Goal: Information Seeking & Learning: Learn about a topic

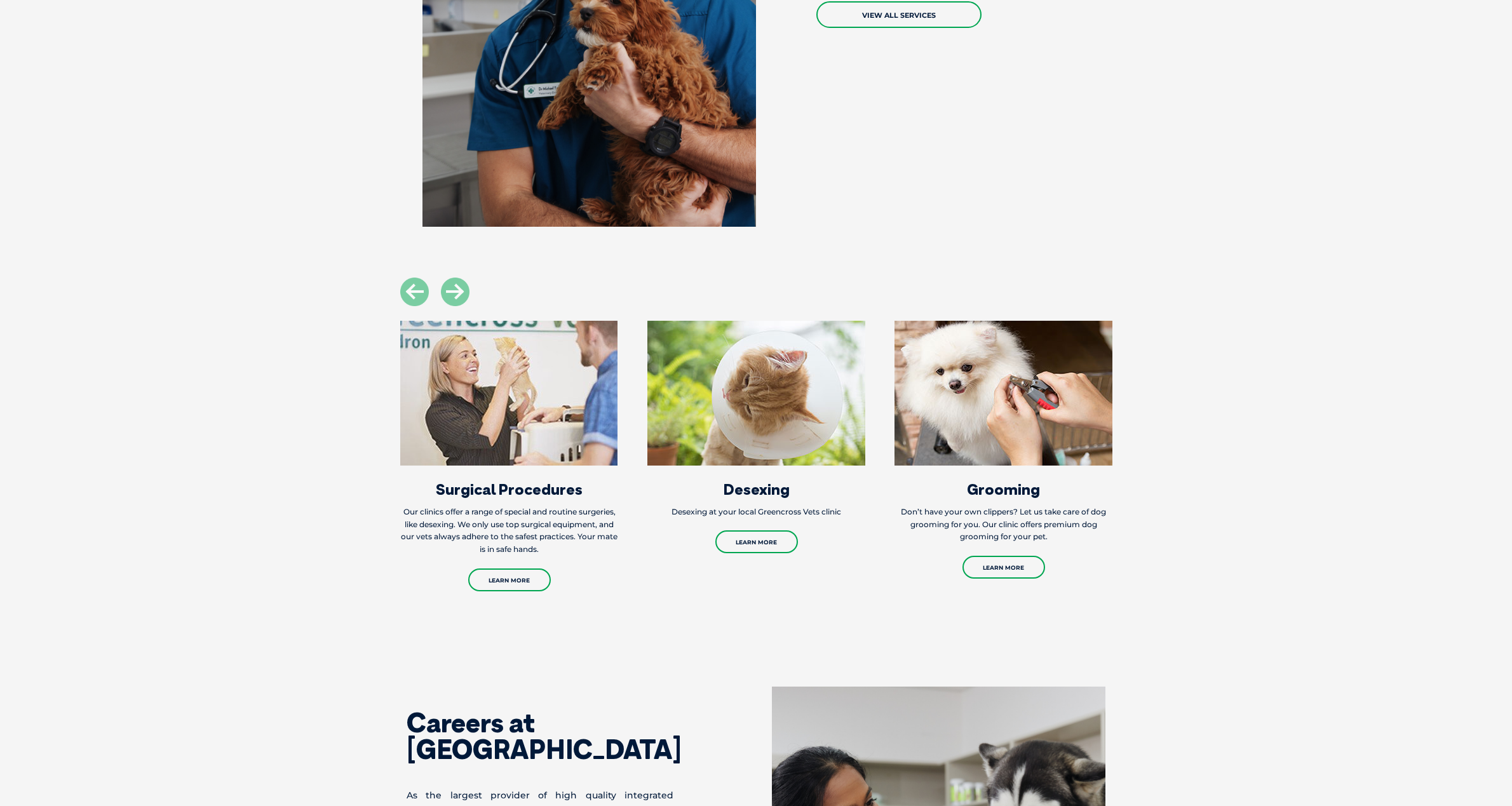
scroll to position [1334, 0]
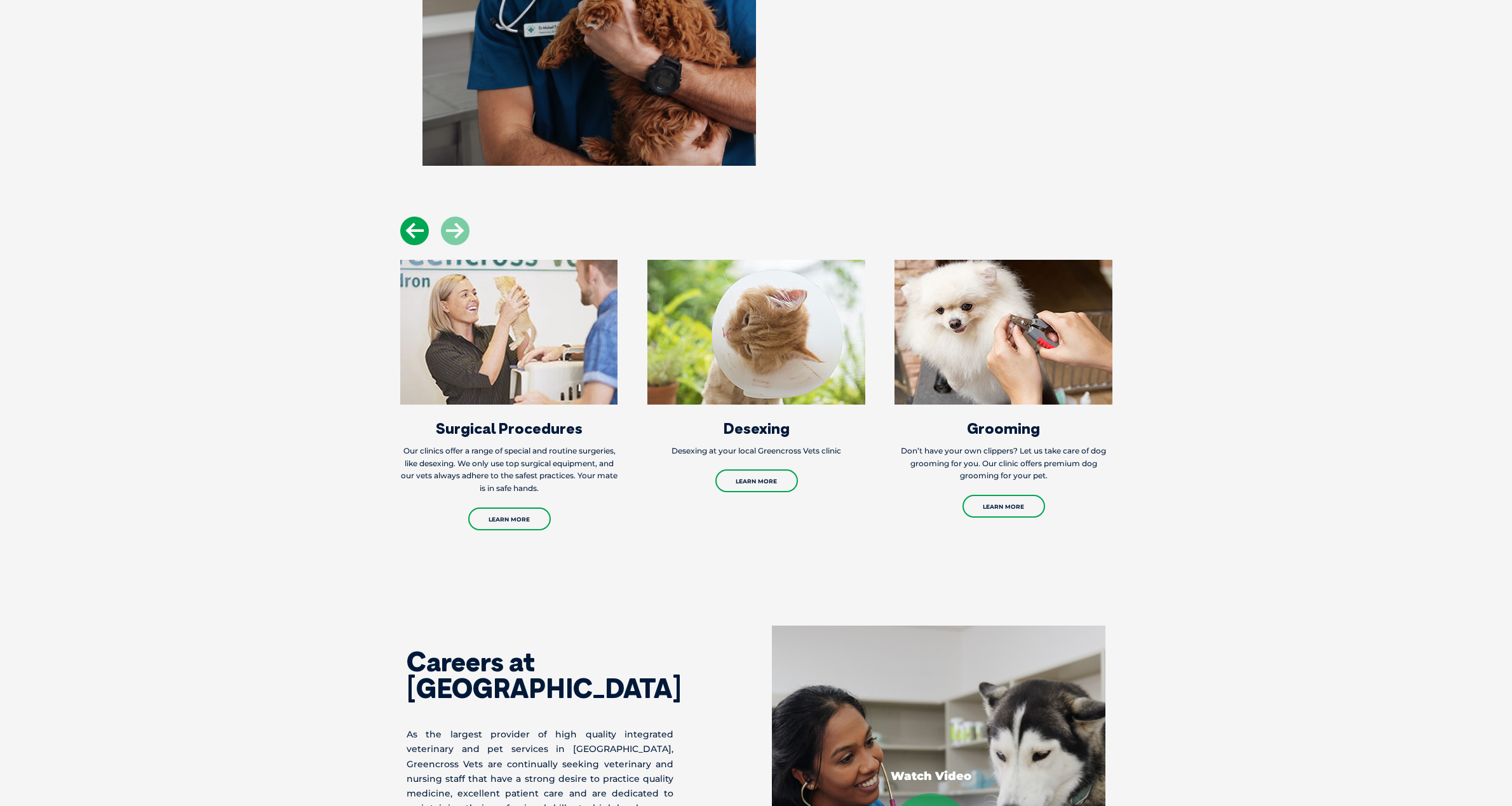
click at [421, 232] on icon at bounding box center [414, 231] width 28 height 28
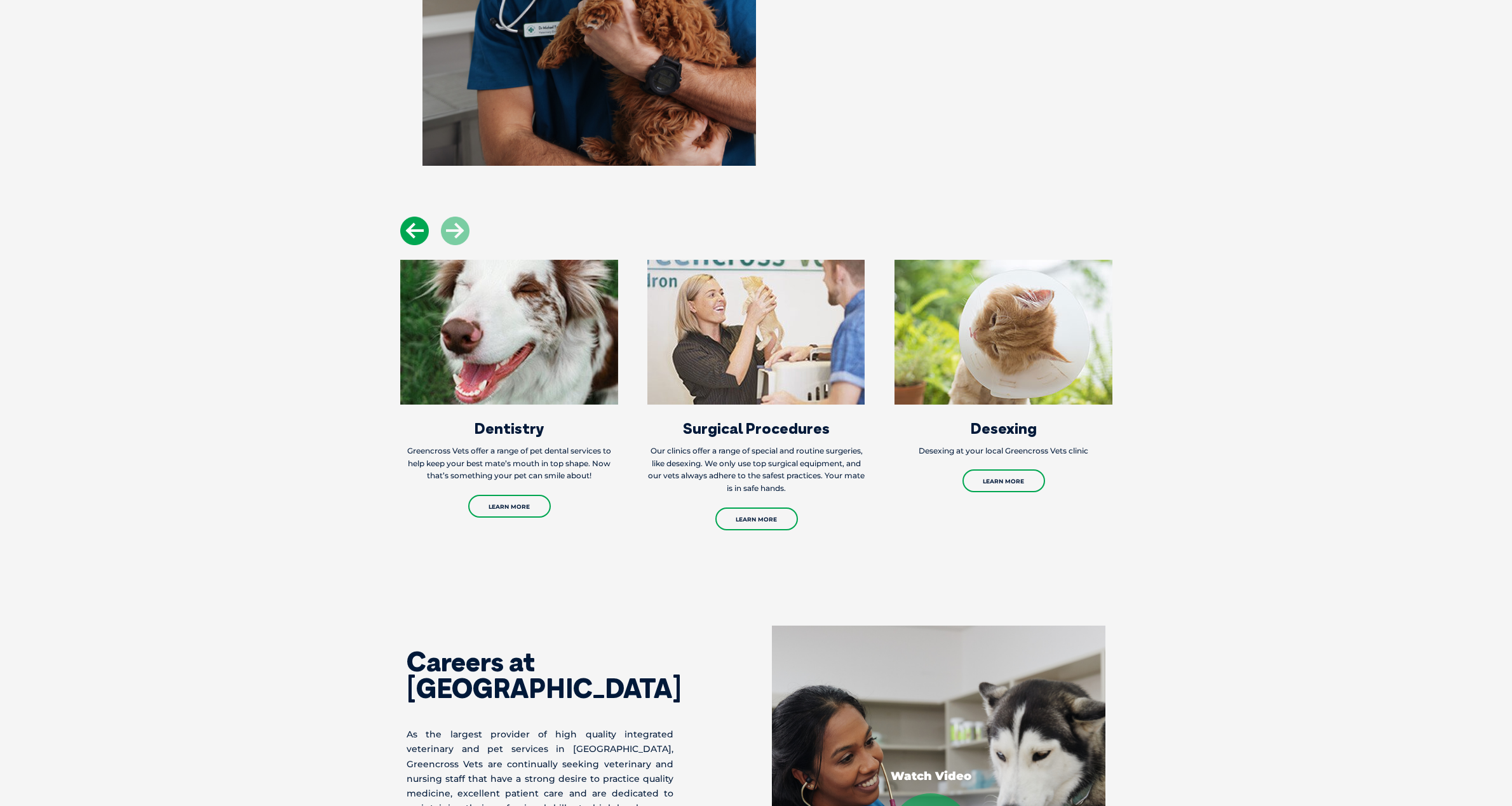
click at [421, 232] on icon at bounding box center [414, 231] width 28 height 28
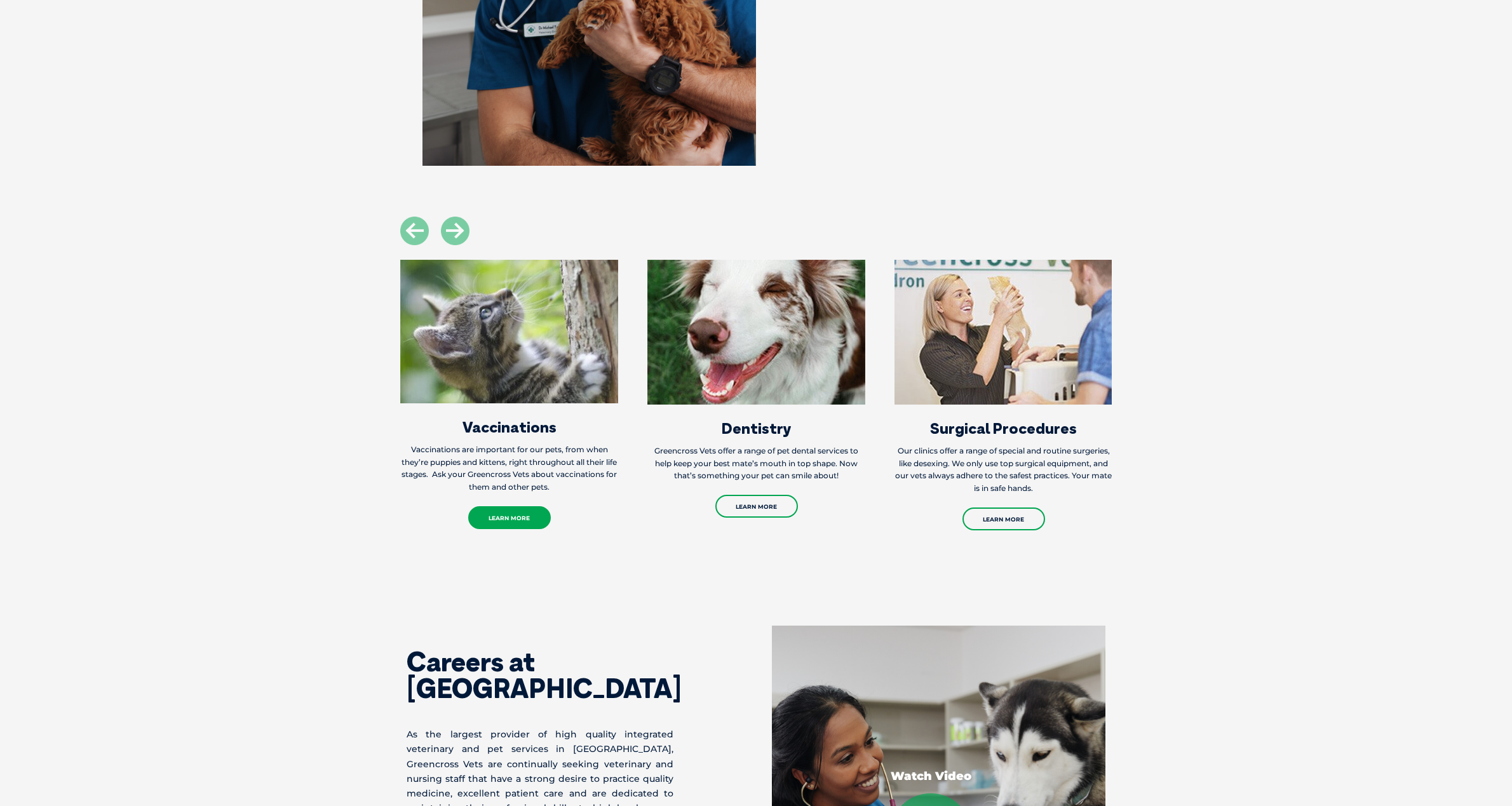
click at [527, 518] on link "Learn More" at bounding box center [510, 518] width 83 height 23
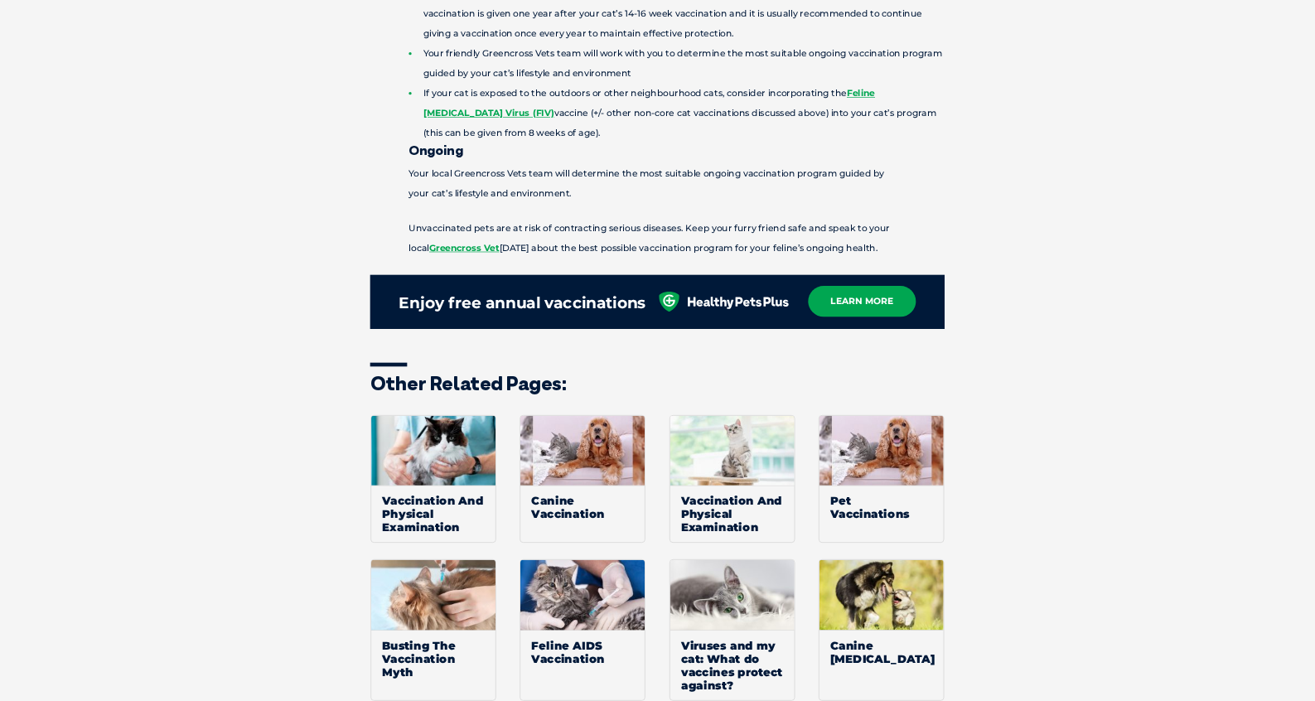
scroll to position [2071, 0]
click at [1273, 451] on link "learn more" at bounding box center [1293, 452] width 162 height 46
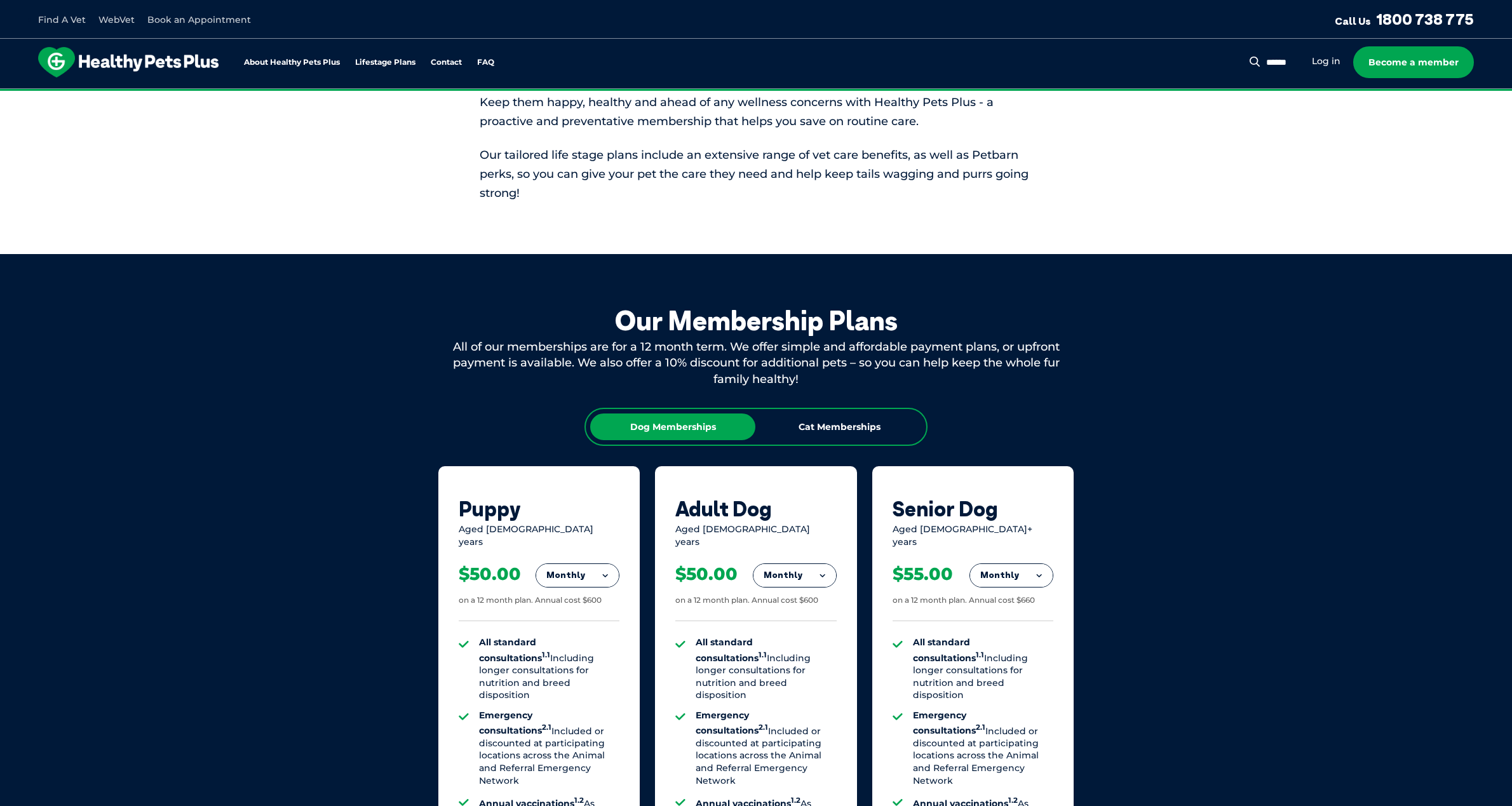
scroll to position [508, 0]
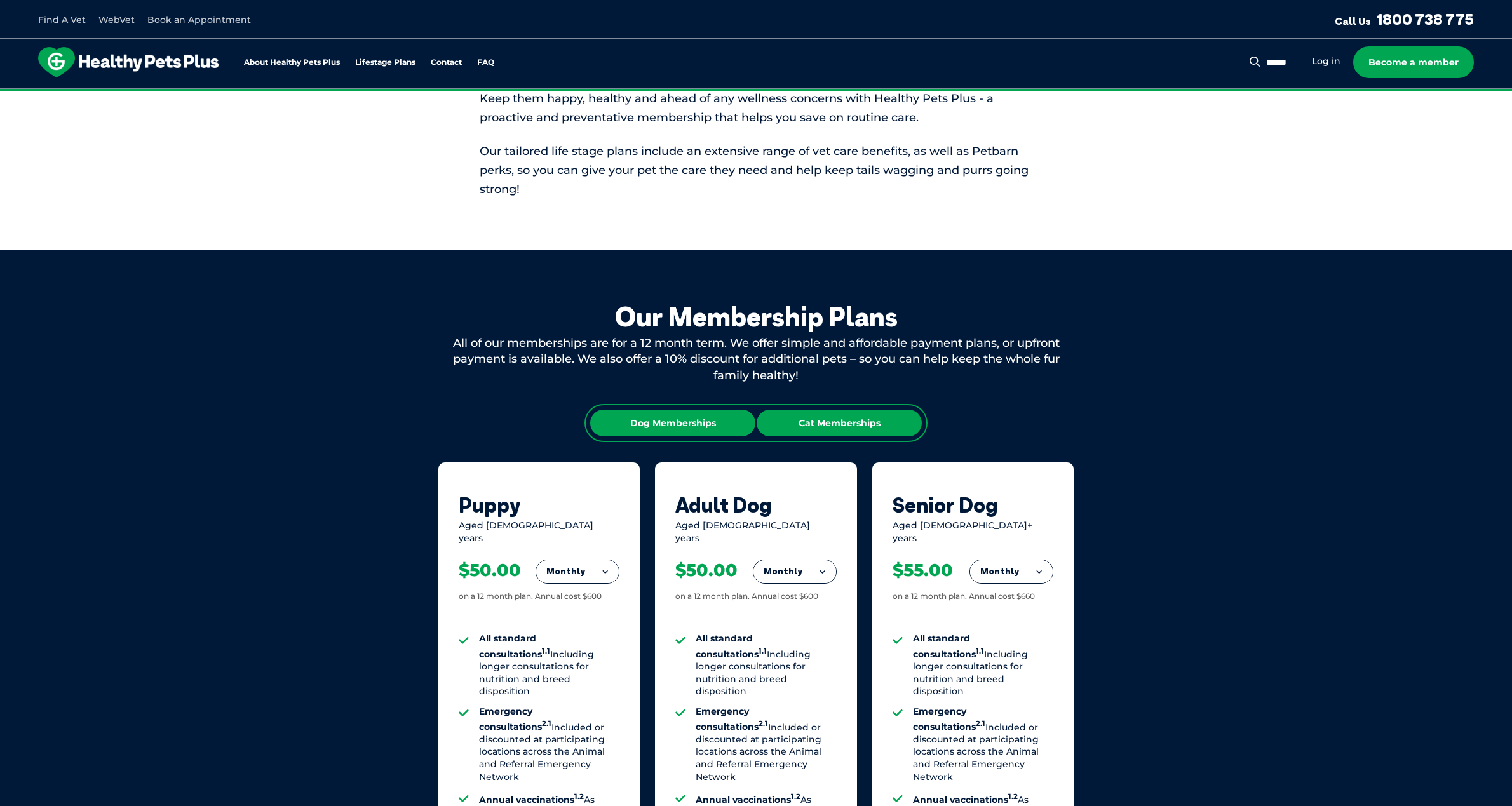
click at [884, 418] on div "Cat Memberships" at bounding box center [839, 423] width 165 height 27
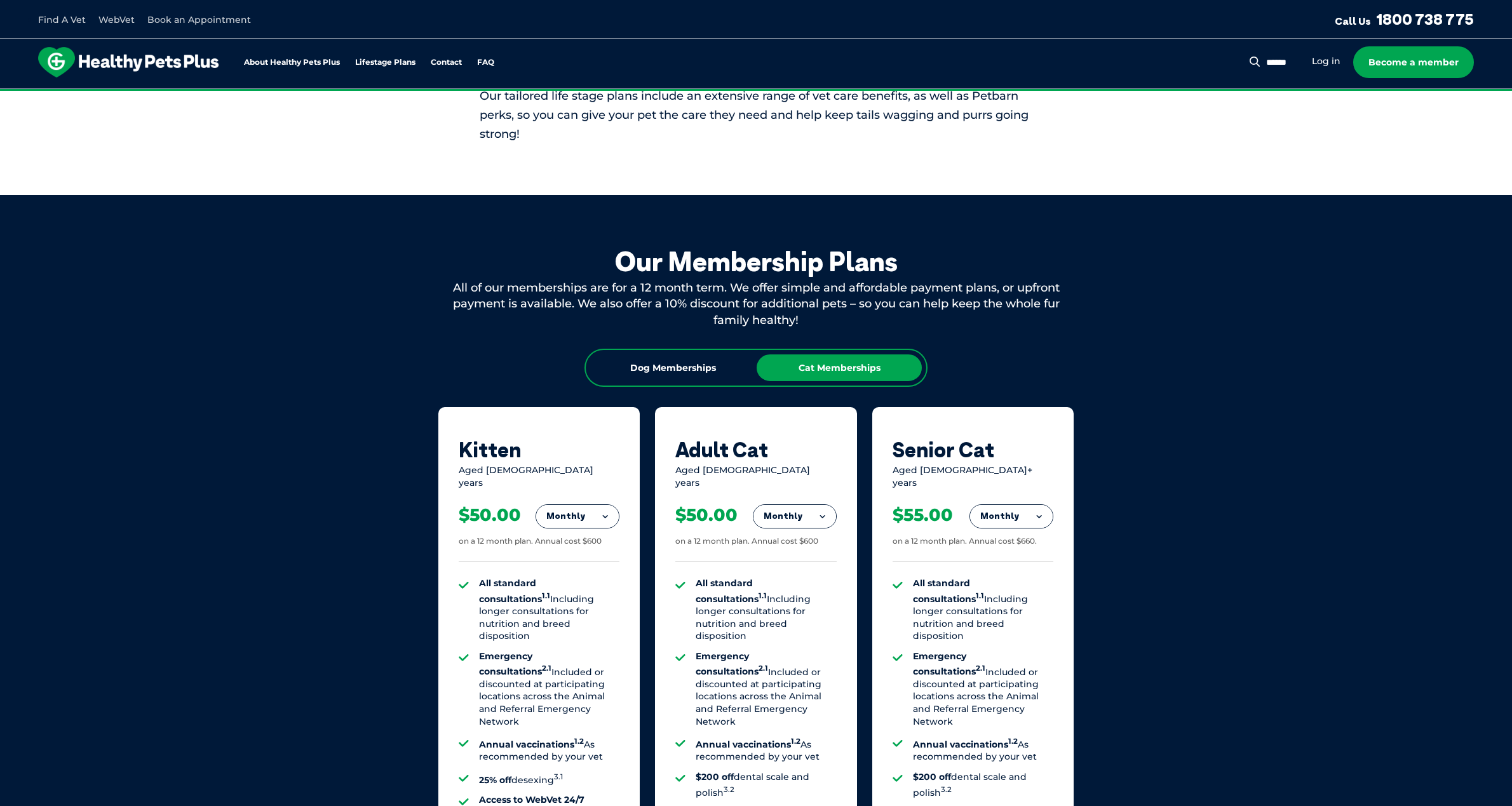
scroll to position [762, 0]
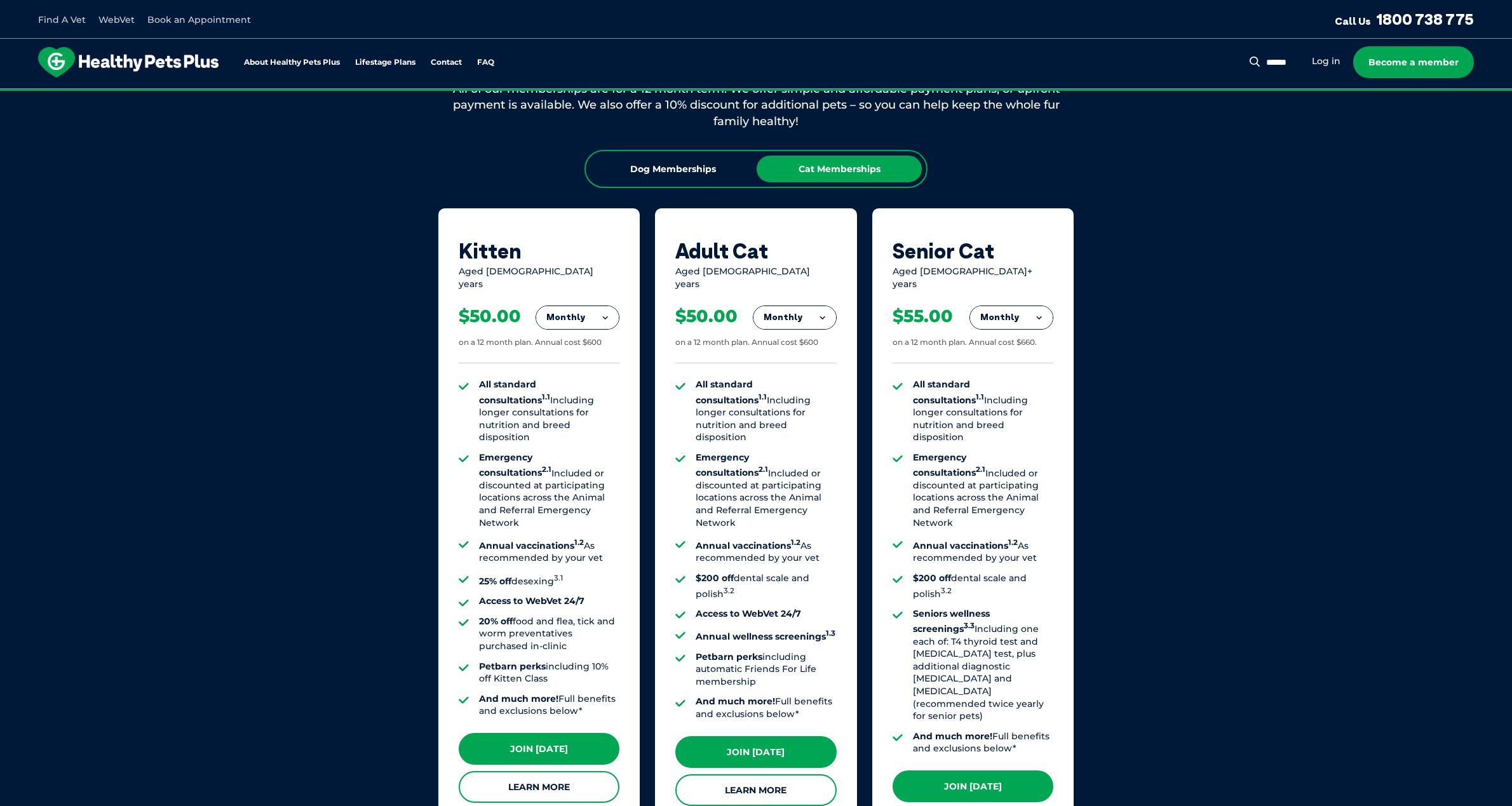
click at [615, 308] on button "Monthly" at bounding box center [577, 317] width 83 height 23
click at [591, 390] on li "Yearly" at bounding box center [577, 405] width 83 height 30
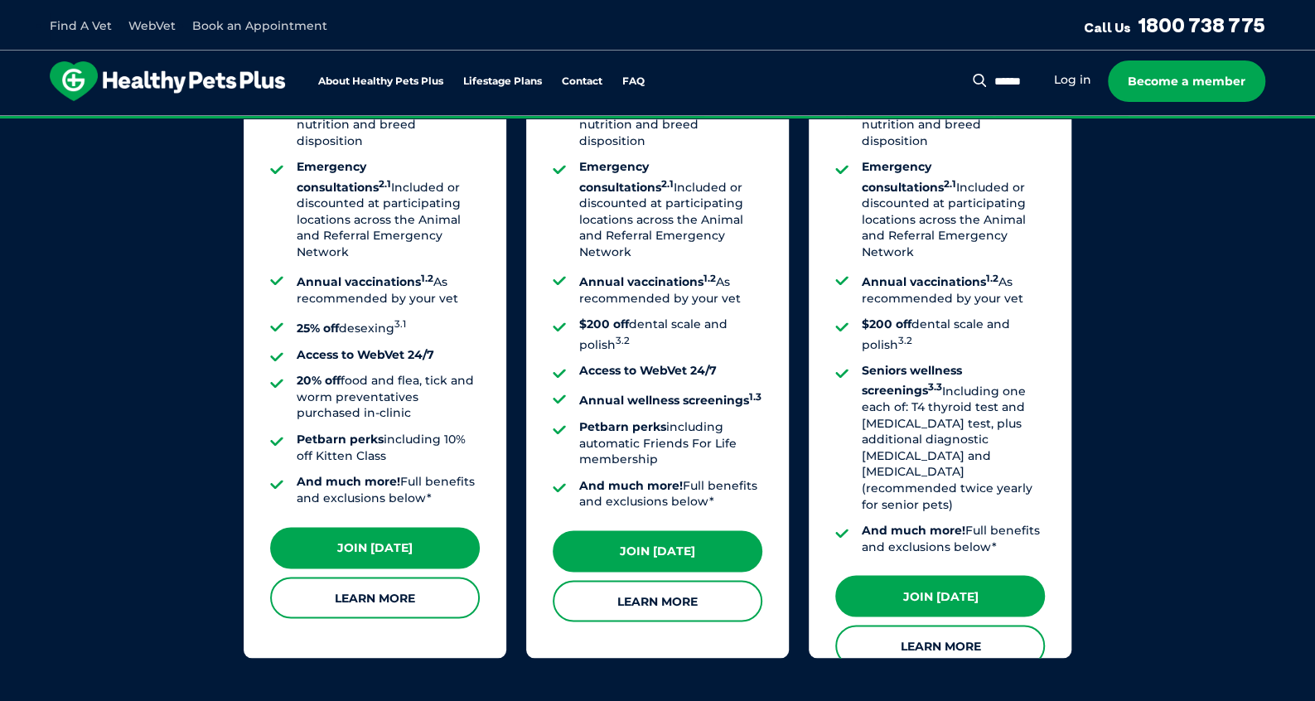
scroll to position [1463, 0]
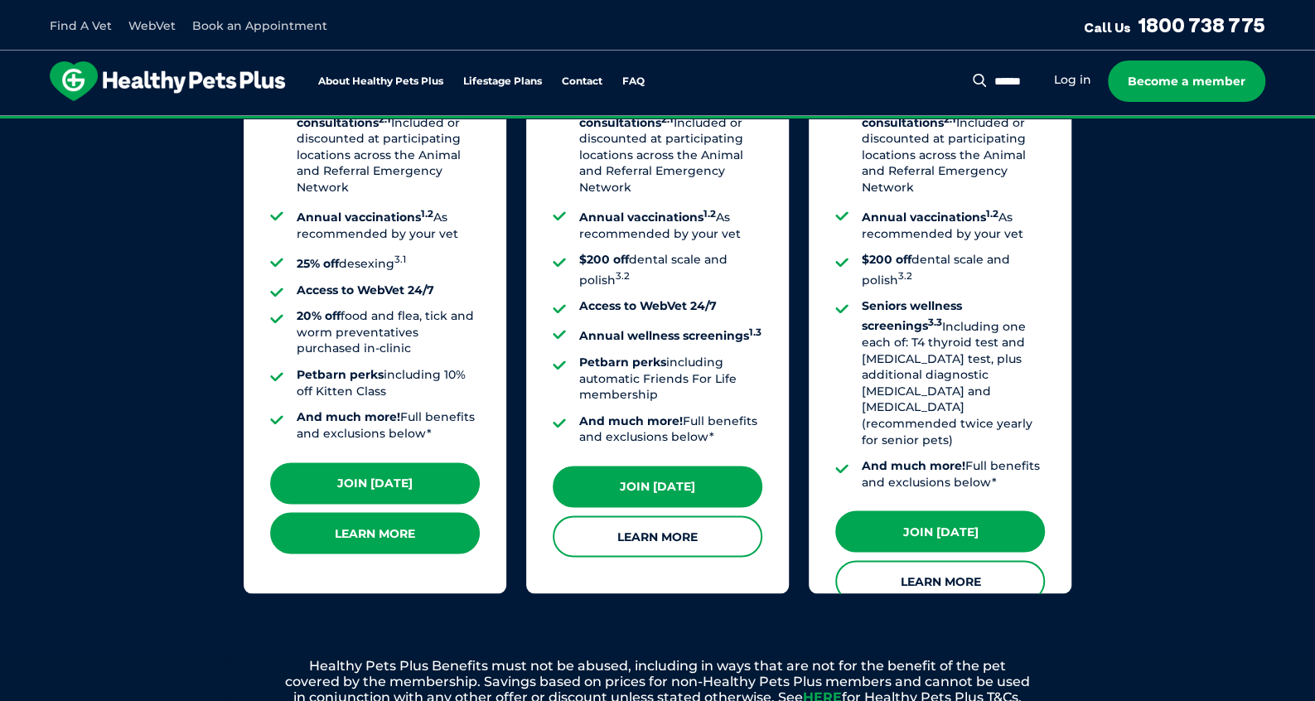
click at [454, 517] on link "Learn More" at bounding box center [375, 532] width 210 height 41
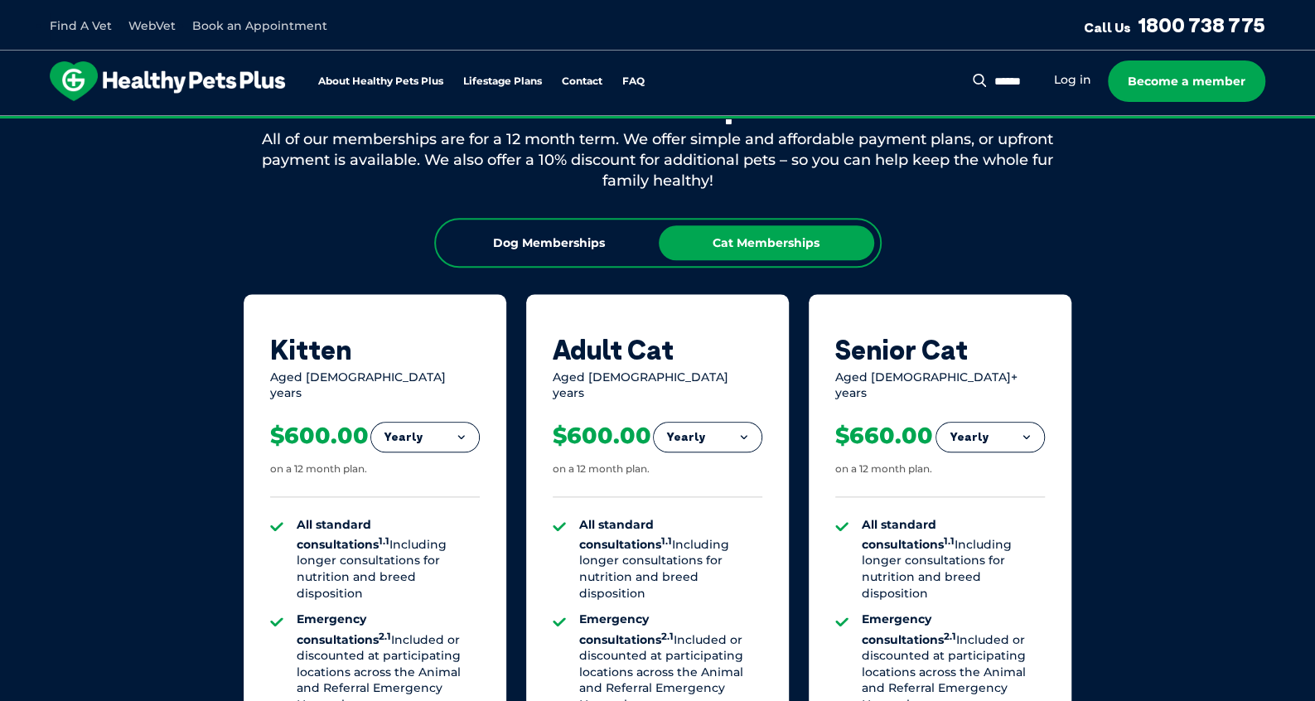
scroll to position [911, 0]
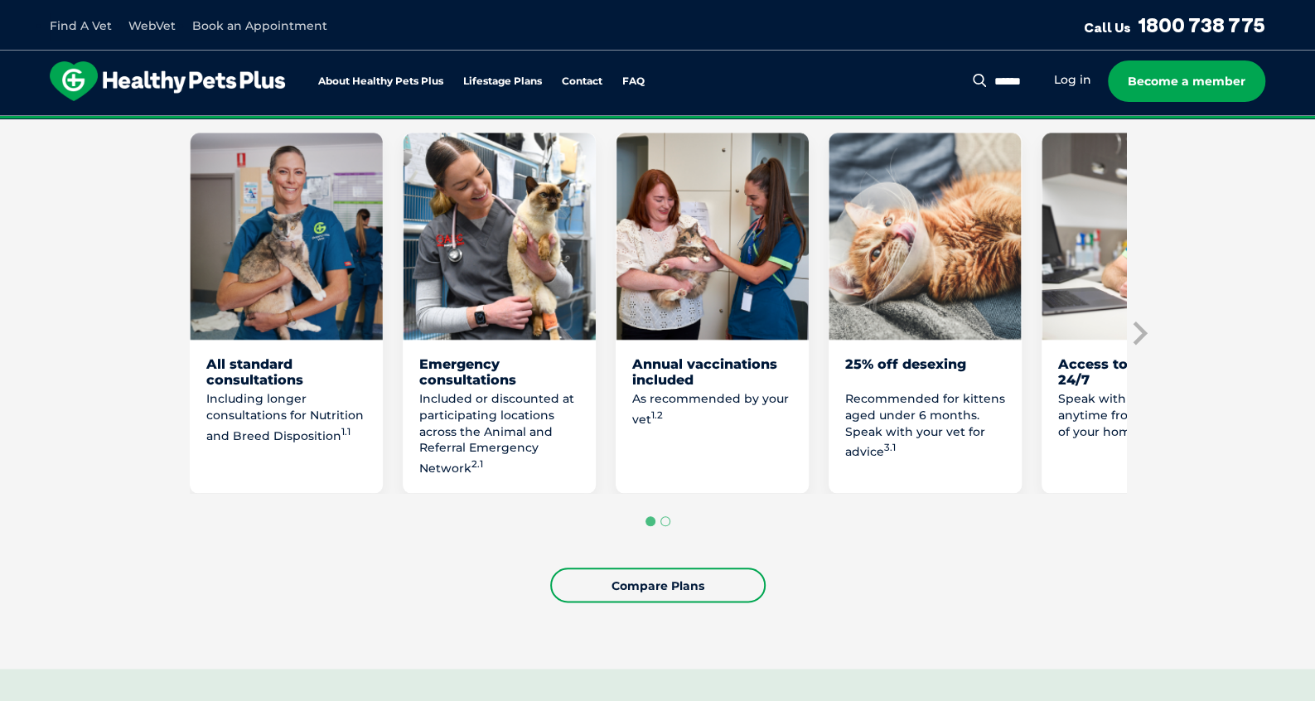
scroll to position [939, 0]
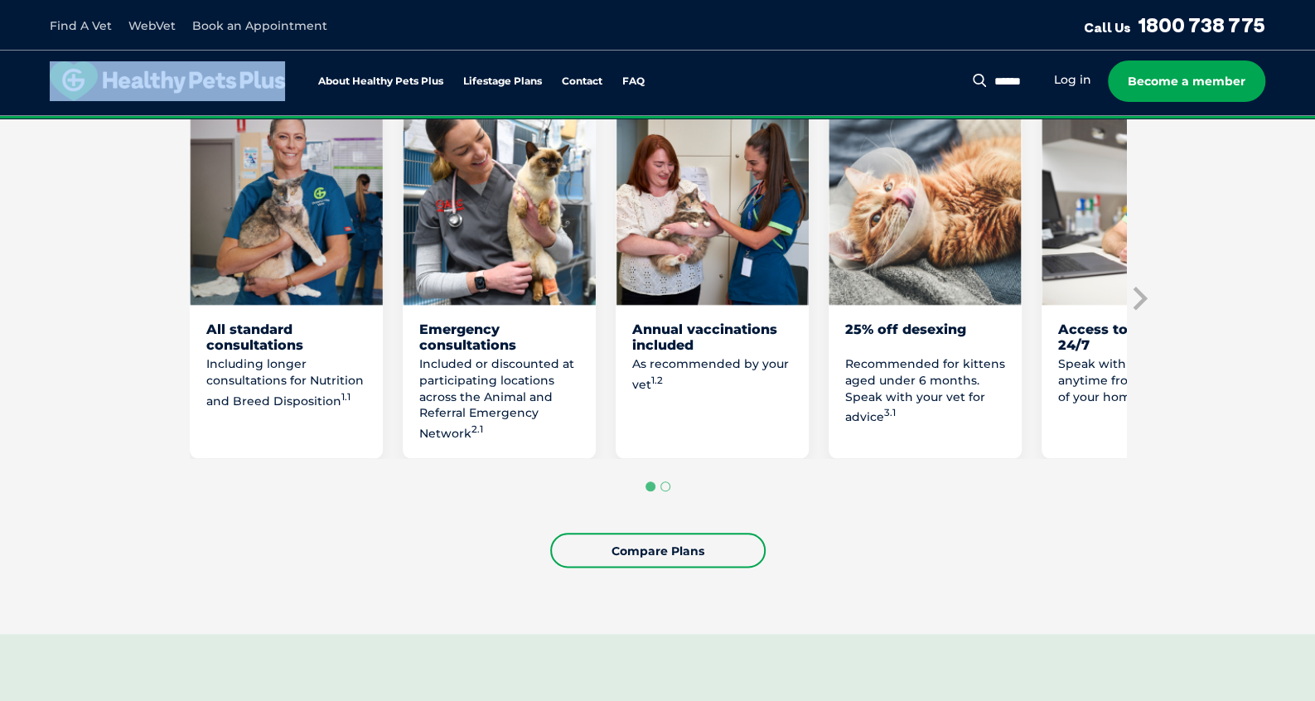
drag, startPoint x: 287, startPoint y: 85, endPoint x: 109, endPoint y: 75, distance: 177.6
click at [109, 75] on div "About Healthy Pets Plus Lifestage Plans Dog Memberships Puppy Adult Dog Senior …" at bounding box center [359, 81] width 618 height 40
drag, startPoint x: 109, startPoint y: 75, endPoint x: 143, endPoint y: 162, distance: 93.9
click at [143, 162] on section "Loving them is easy, now vet care is too with Healthy Pets Plus Kitten Welcomin…" at bounding box center [657, 223] width 1315 height 821
drag, startPoint x: 297, startPoint y: 86, endPoint x: 138, endPoint y: 88, distance: 159.1
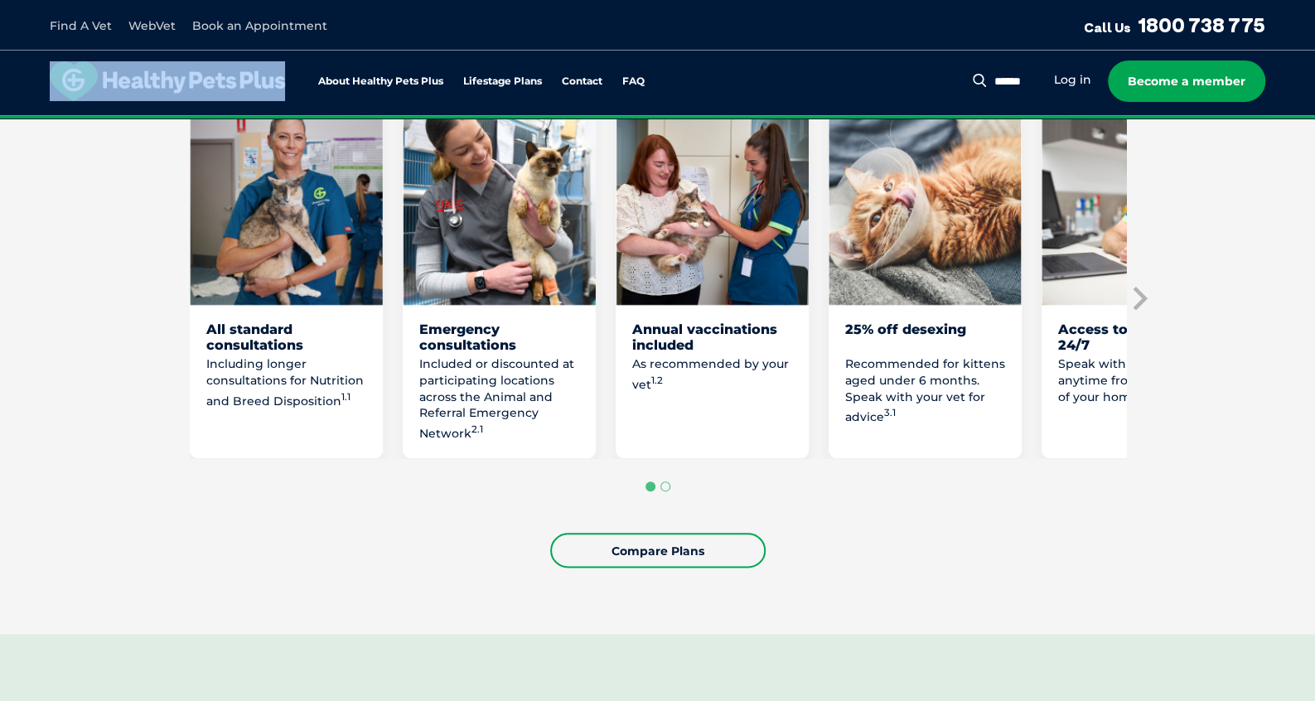
click at [138, 88] on div "About Healthy Pets Plus Lifestage Plans Dog Memberships Puppy Adult Dog Senior …" at bounding box center [359, 81] width 618 height 40
drag, startPoint x: 138, startPoint y: 88, endPoint x: 142, endPoint y: 146, distance: 58.1
click at [142, 146] on section "Loving them is easy, now vet care is too with Healthy Pets Plus Kitten Welcomin…" at bounding box center [657, 223] width 1315 height 821
click at [1189, 242] on section "Loving them is easy, now vet care is too with Healthy Pets Plus Kitten Welcomin…" at bounding box center [657, 223] width 1315 height 821
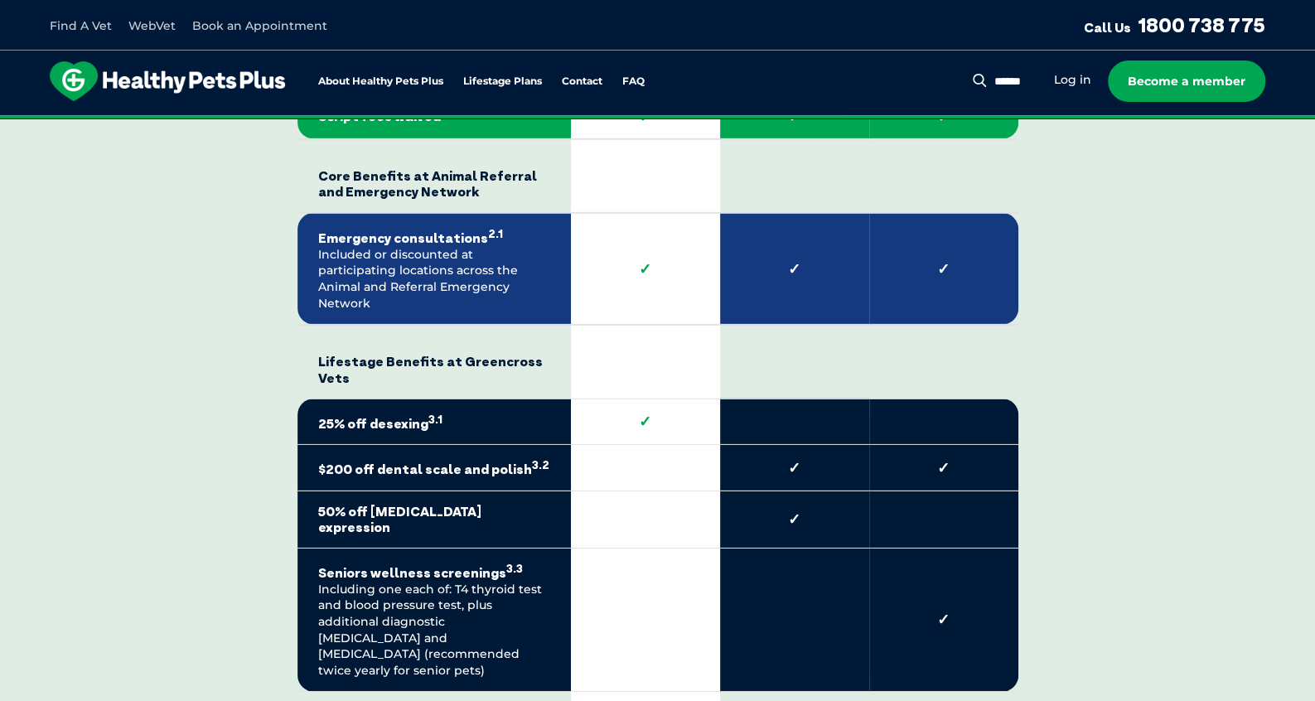
scroll to position [3148, 0]
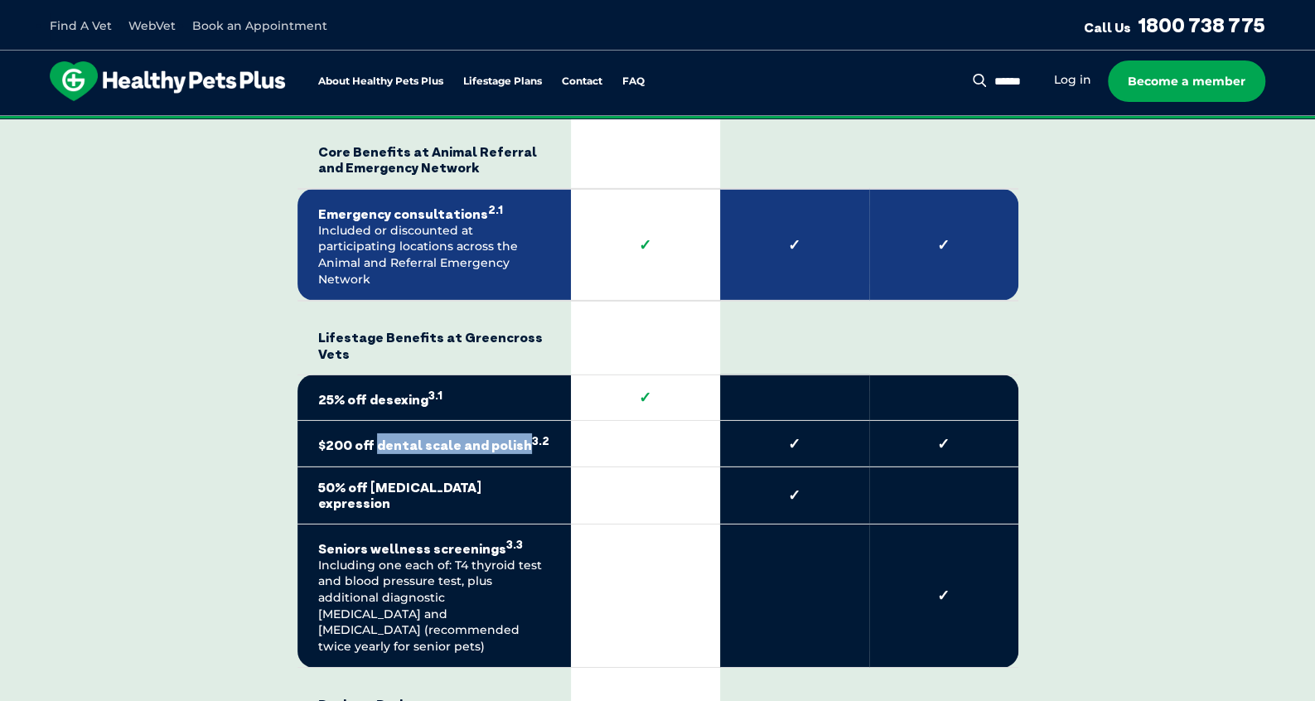
drag, startPoint x: 515, startPoint y: 400, endPoint x: 371, endPoint y: 411, distance: 144.6
click at [372, 421] on td "$200 off dental scale and polish 3.2" at bounding box center [433, 444] width 273 height 46
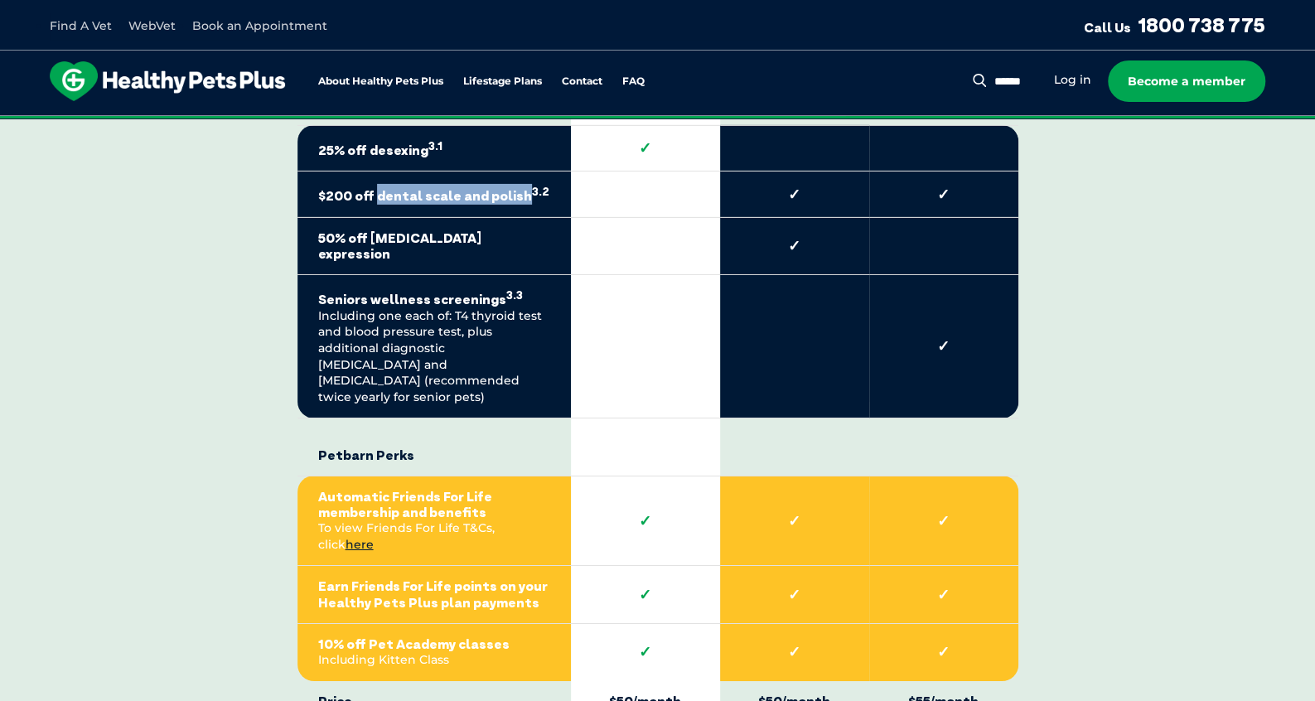
scroll to position [3314, 0]
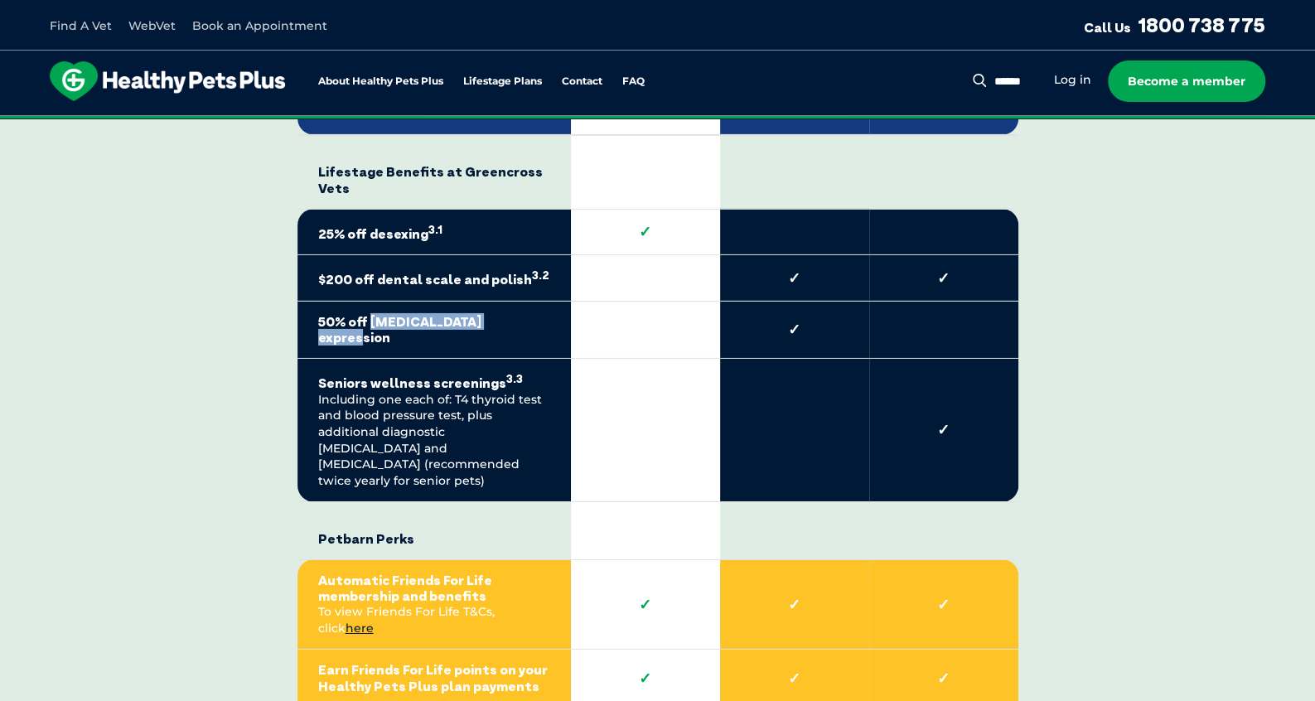
drag, startPoint x: 507, startPoint y: 276, endPoint x: 370, endPoint y: 283, distance: 137.7
click at [370, 314] on strong "50% off [MEDICAL_DATA] expression" at bounding box center [434, 329] width 232 height 31
click at [608, 301] on td at bounding box center [645, 329] width 149 height 57
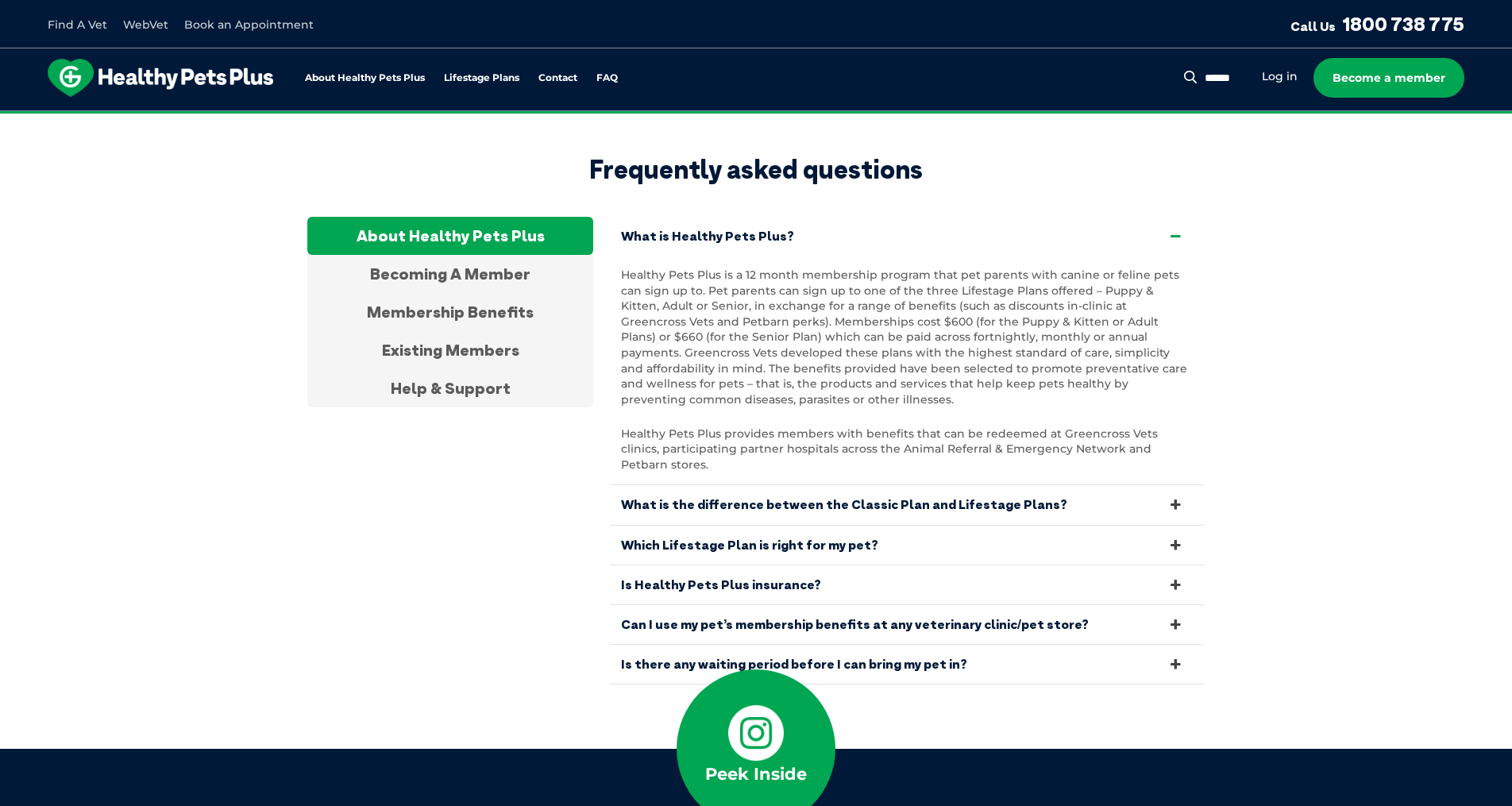
scroll to position [4688, 0]
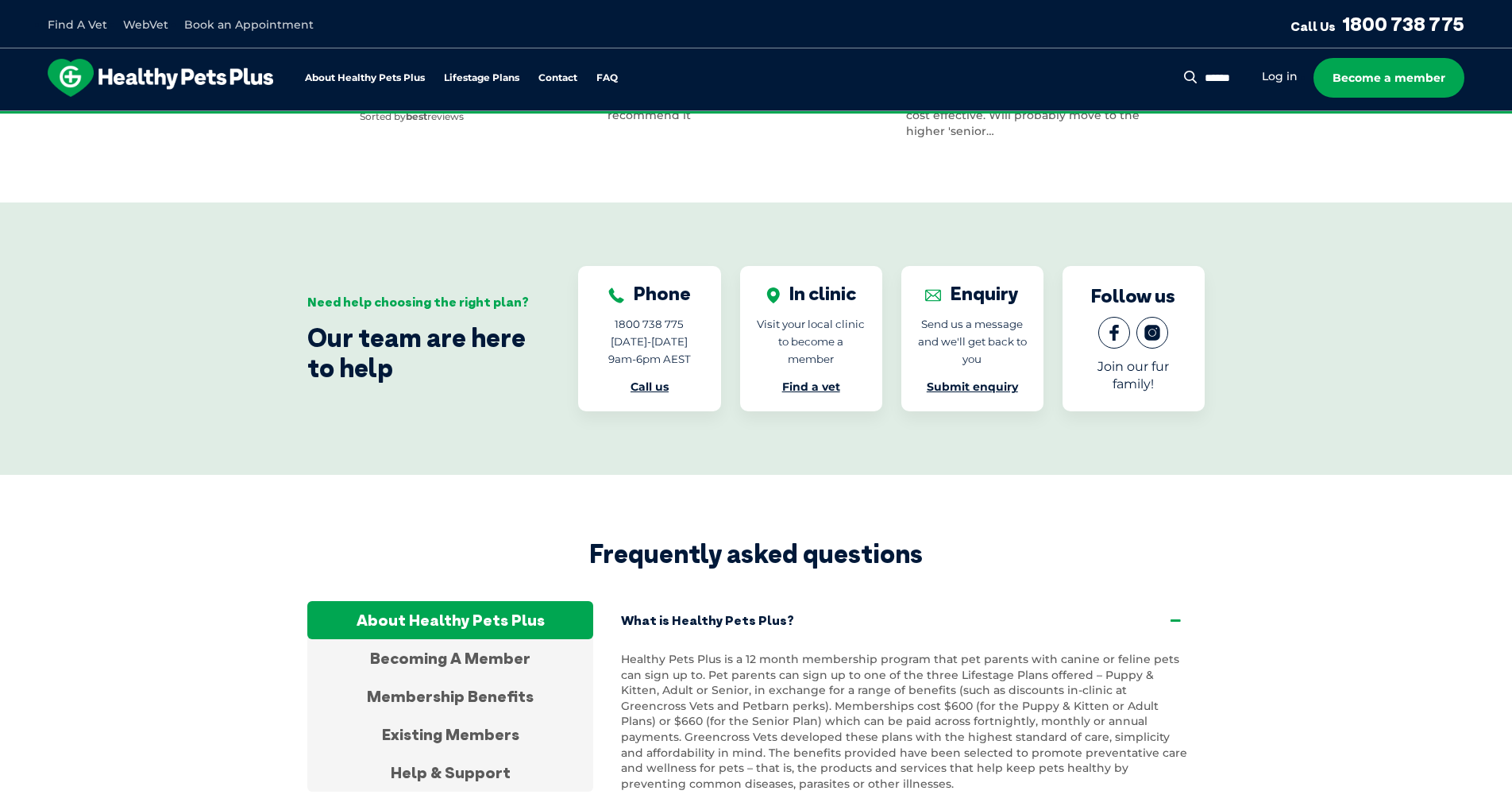
click at [264, 16] on li "Book an Appointment" at bounding box center [248, 25] width 129 height 18
click at [276, 26] on link "Book an Appointment" at bounding box center [248, 24] width 129 height 14
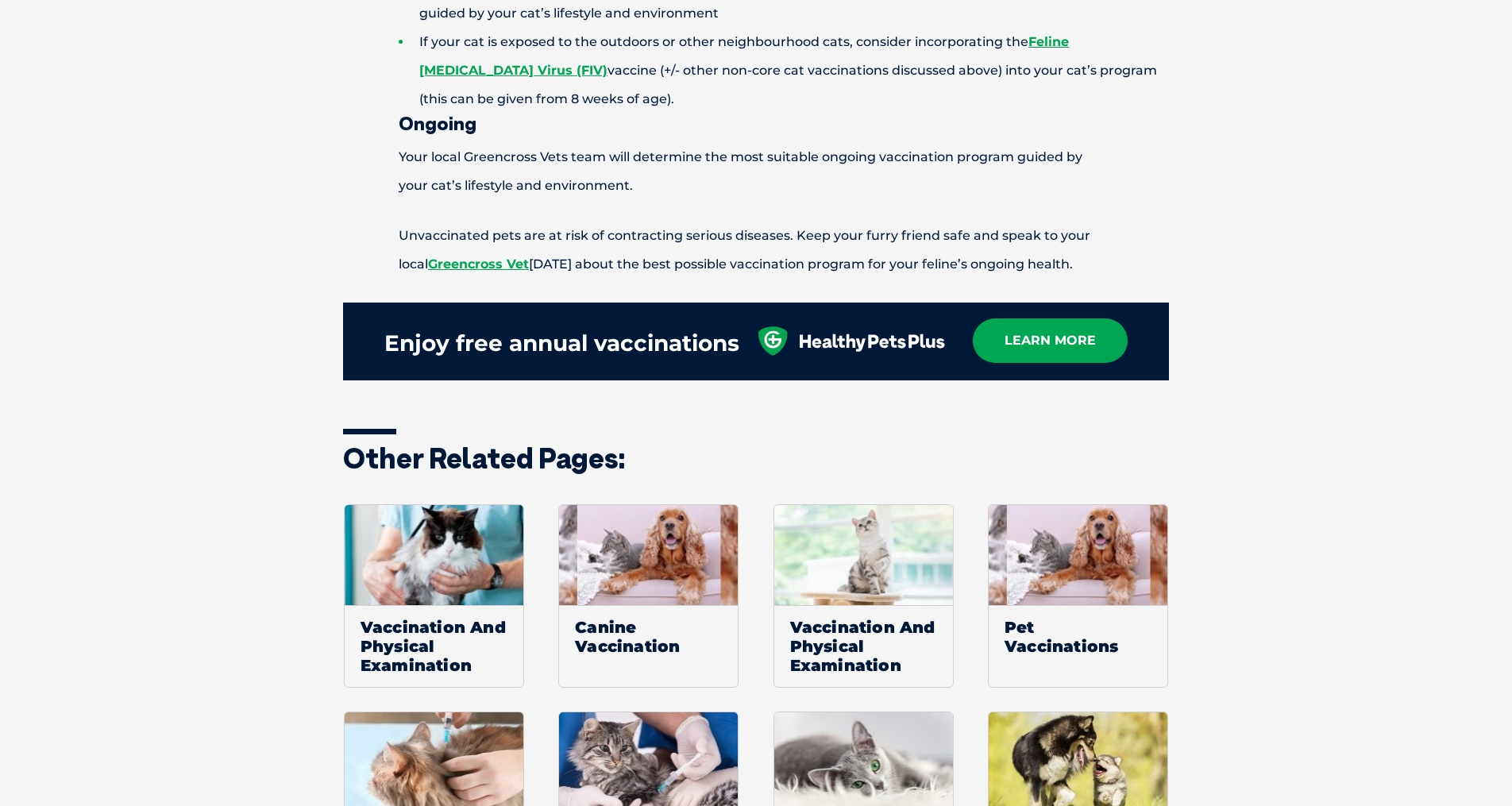
scroll to position [1878, 0]
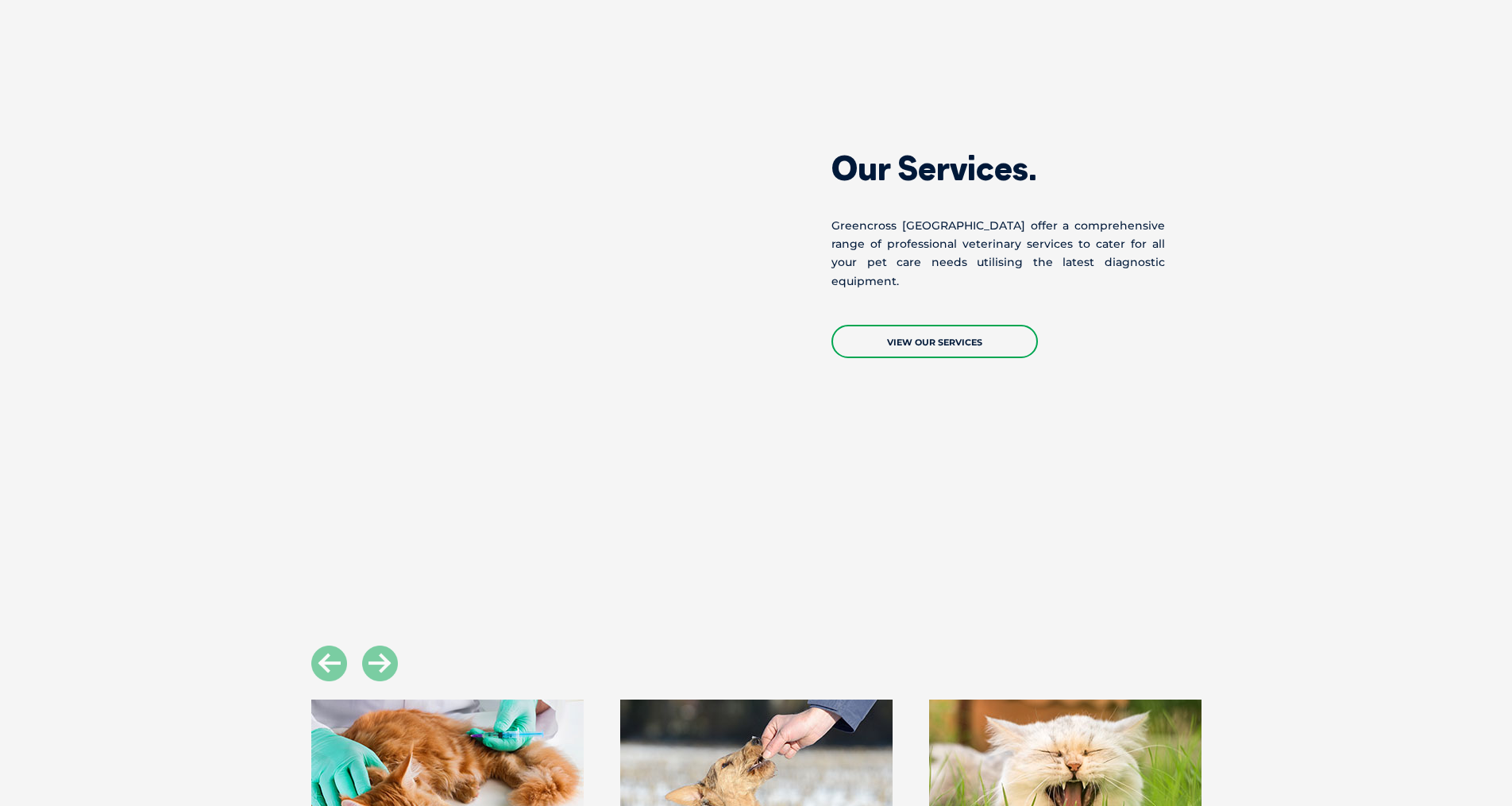
scroll to position [1651, 0]
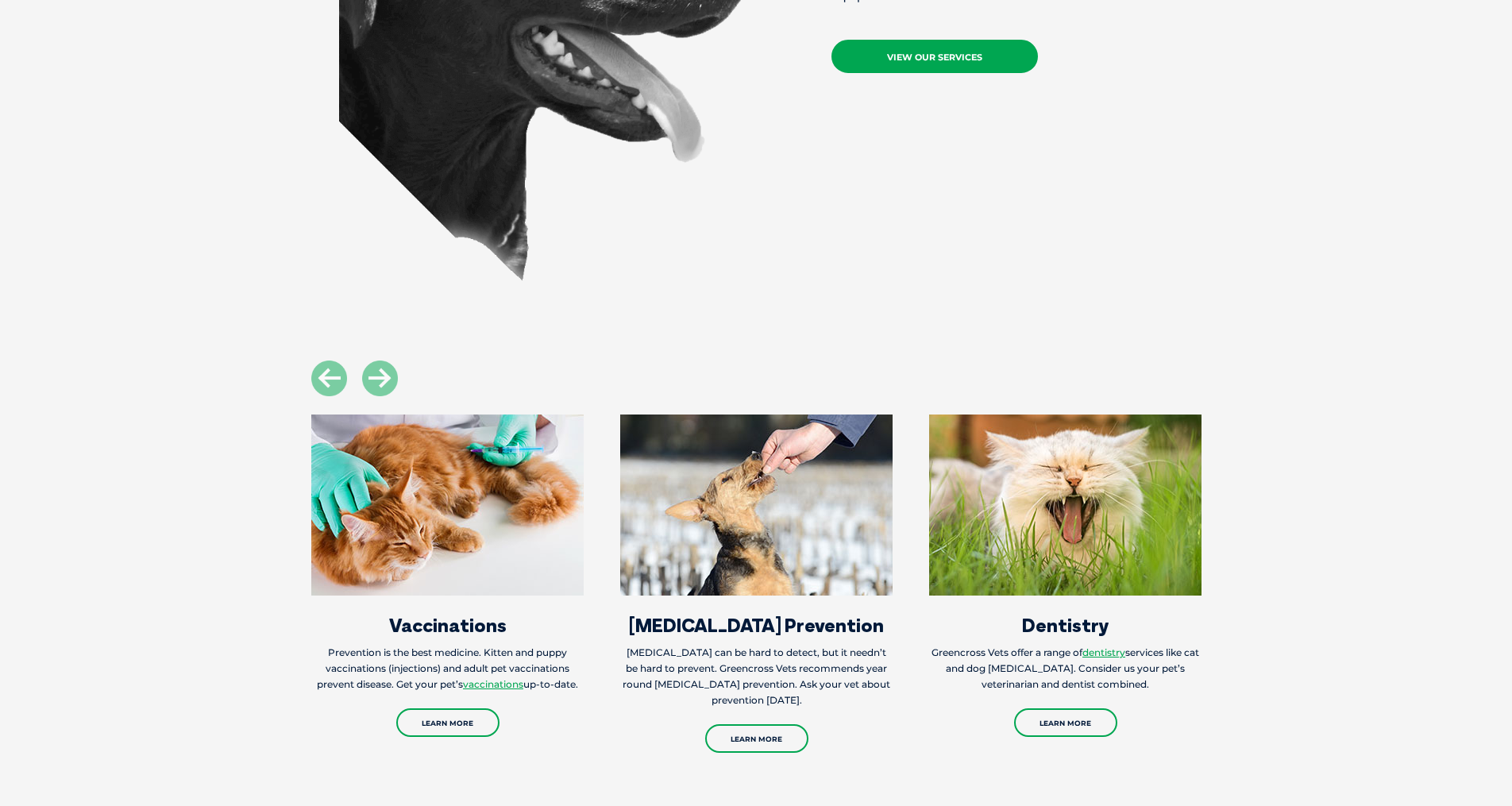
click at [983, 49] on link "View Our Services" at bounding box center [933, 56] width 206 height 34
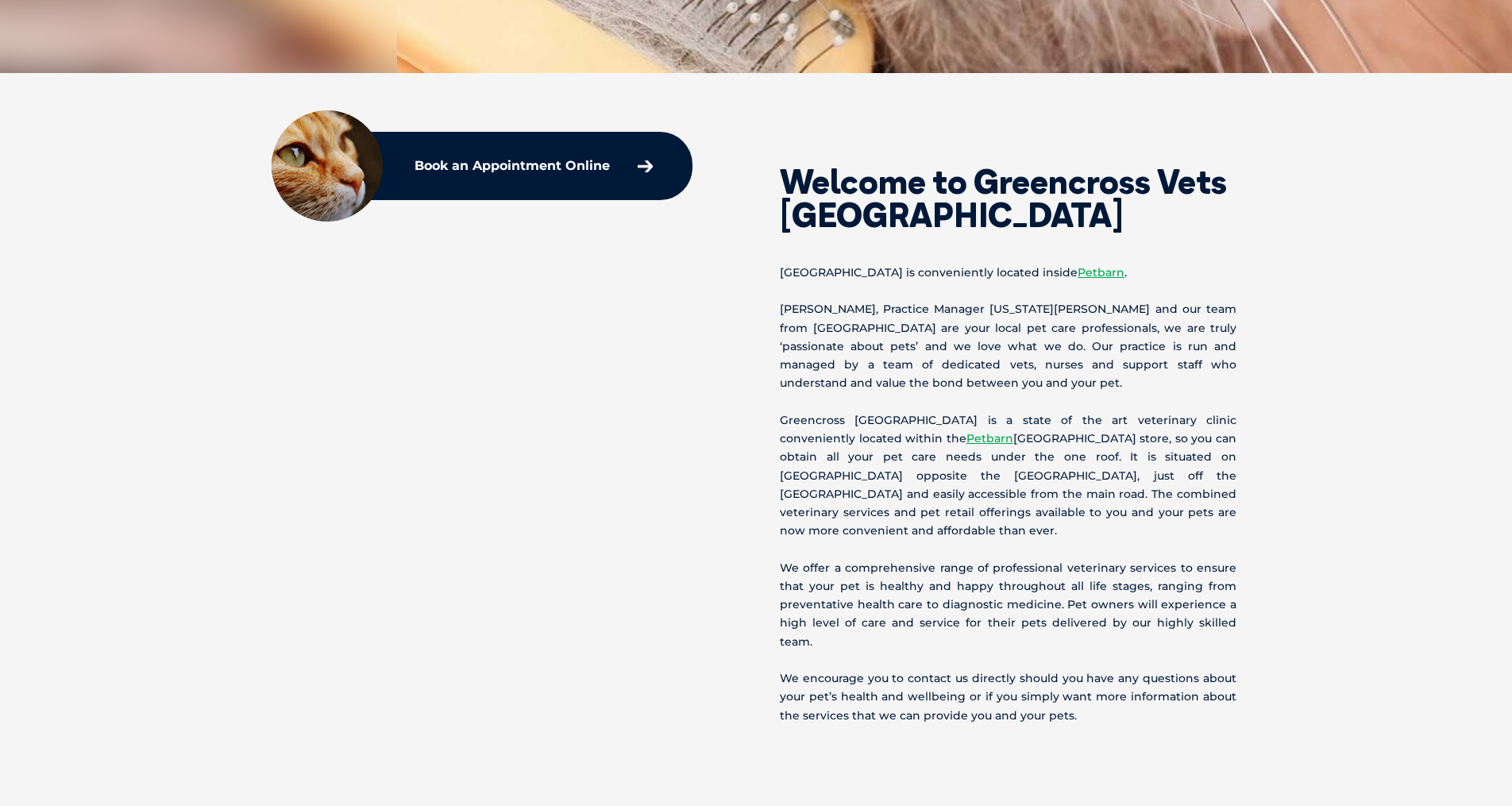
scroll to position [635, 0]
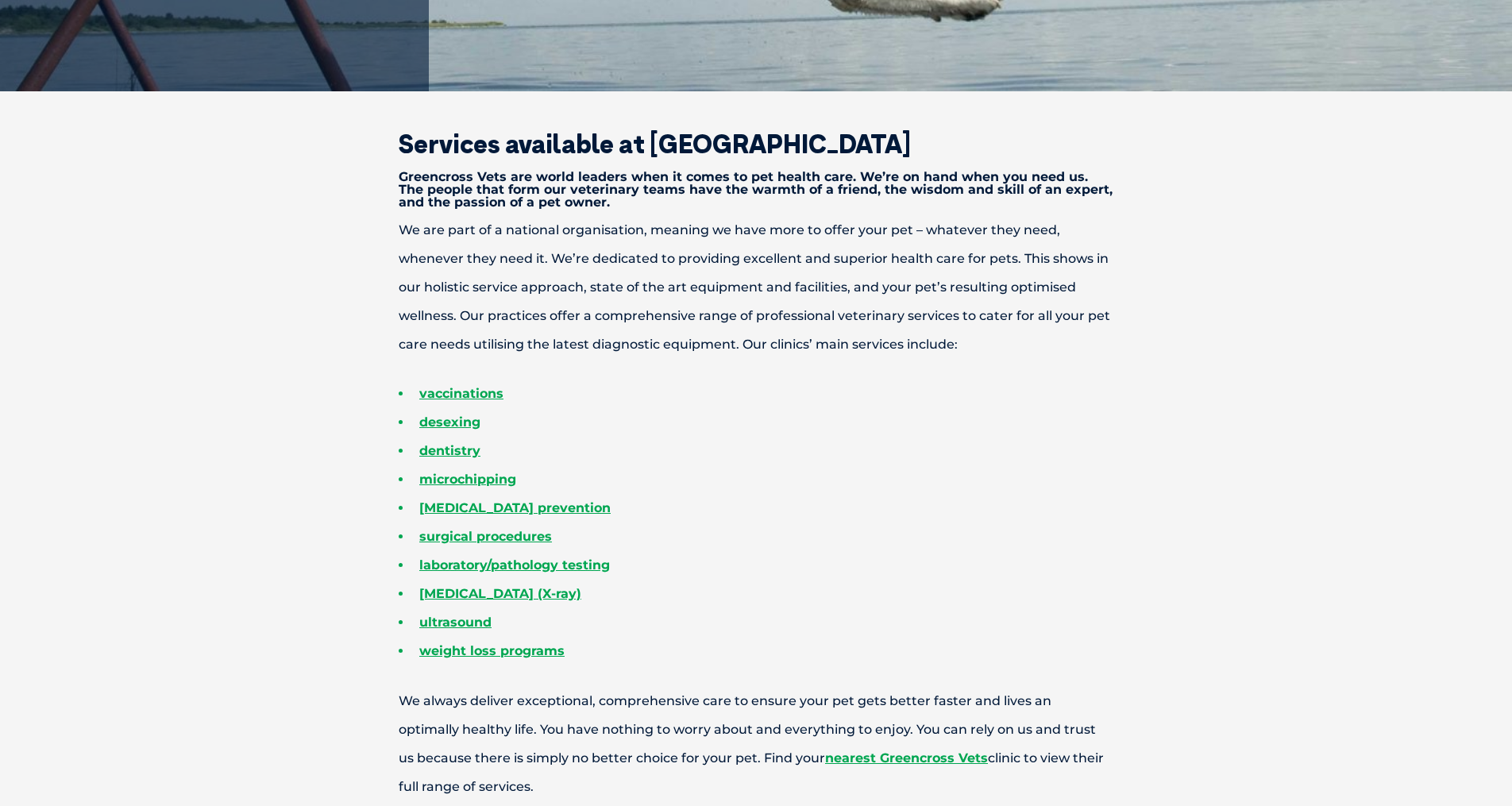
scroll to position [572, 0]
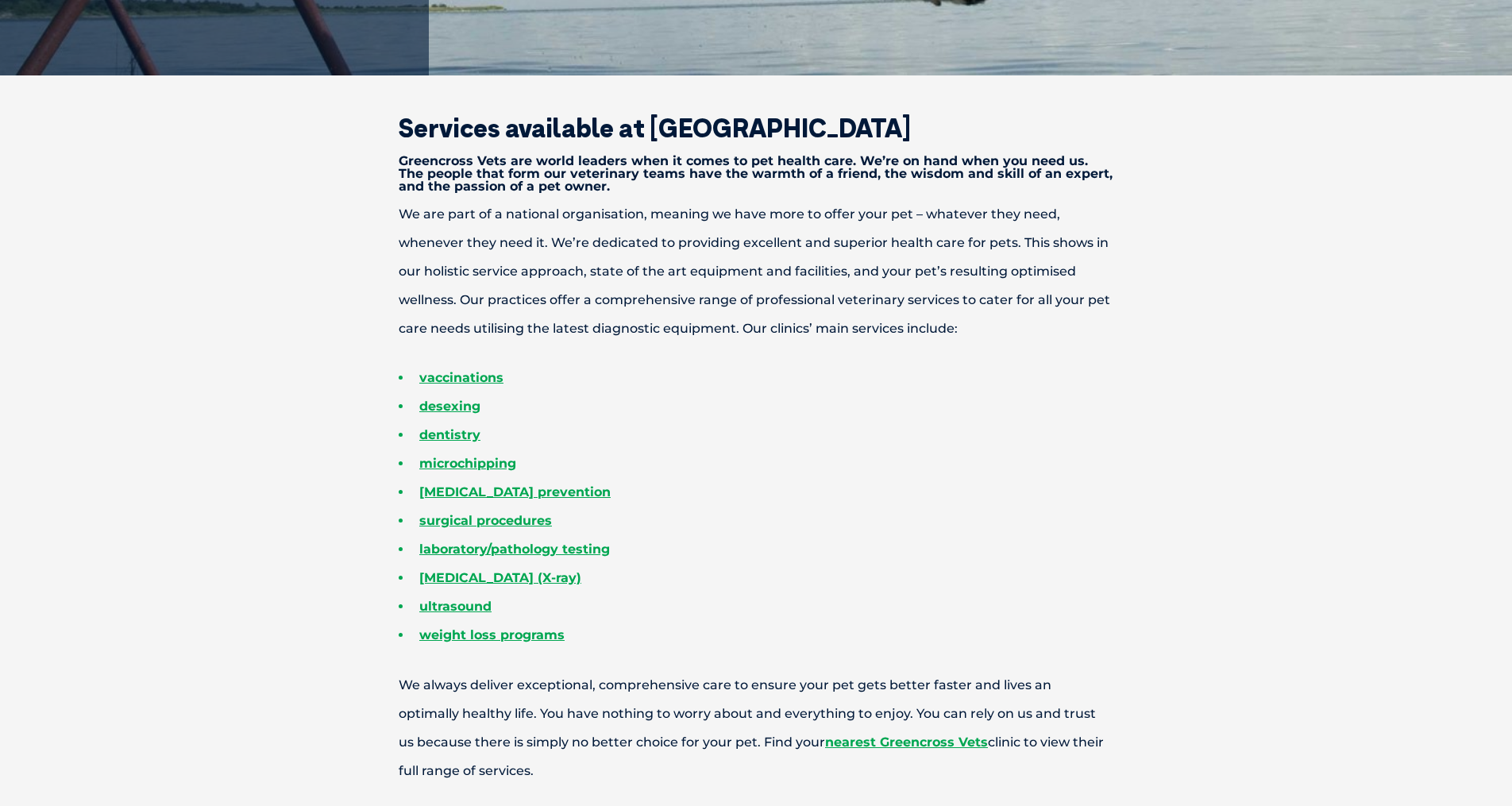
click at [461, 414] on li "desexing" at bounding box center [784, 406] width 770 height 29
drag, startPoint x: 461, startPoint y: 414, endPoint x: 454, endPoint y: 407, distance: 9.9
click at [454, 407] on link "desexing" at bounding box center [449, 406] width 61 height 15
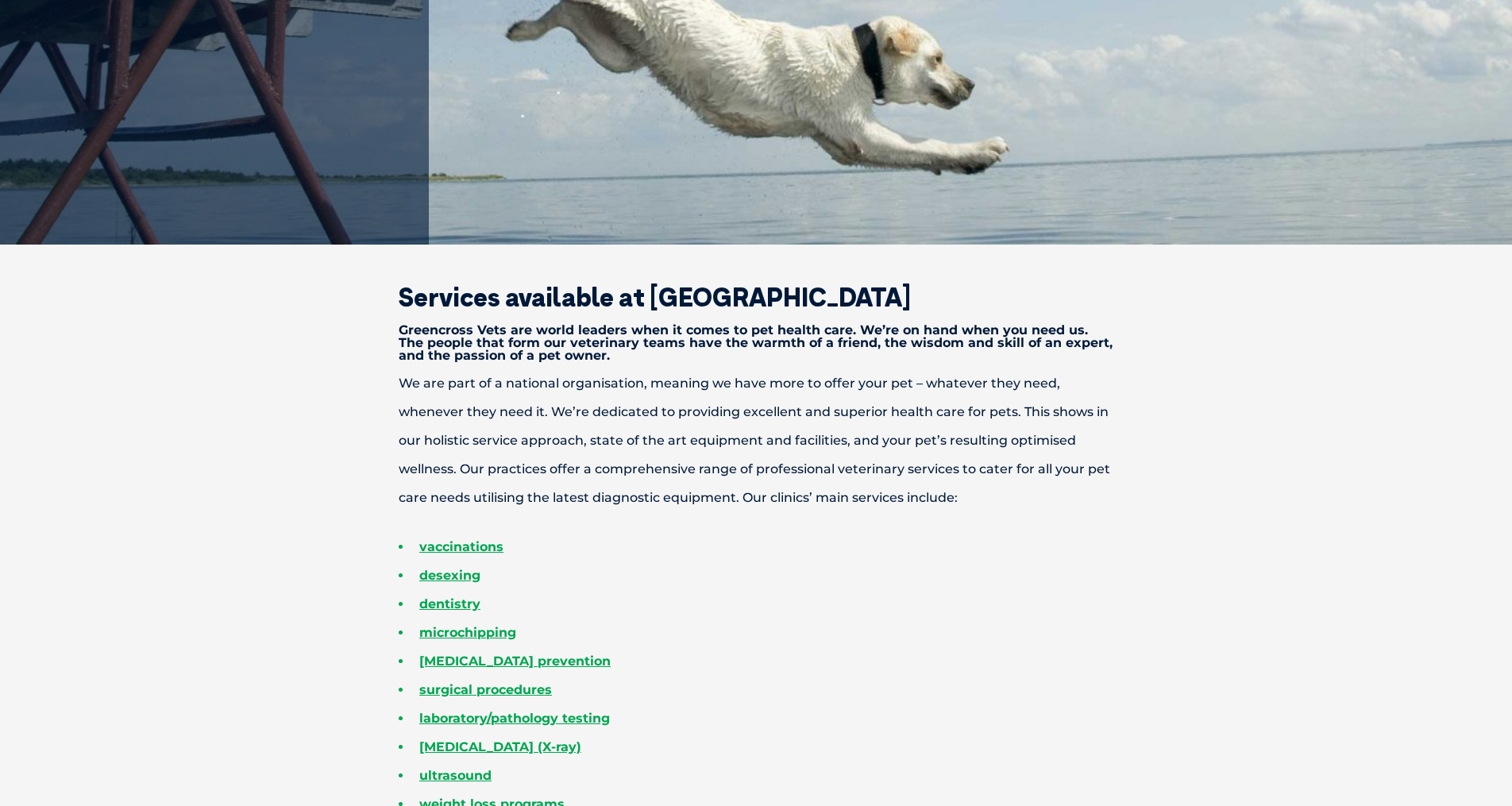
scroll to position [0, 0]
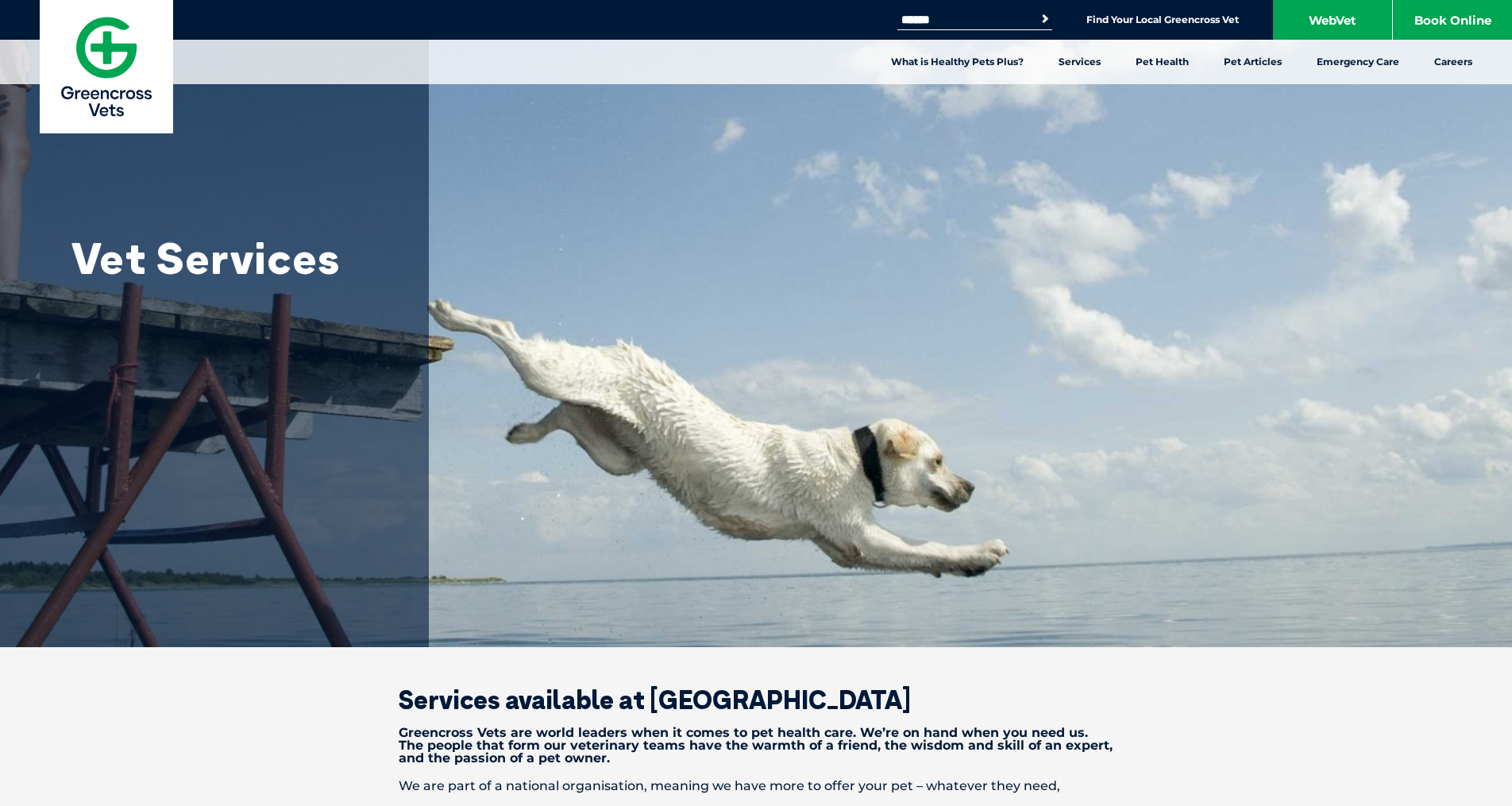
drag, startPoint x: 1359, startPoint y: 278, endPoint x: 1354, endPoint y: 65, distance: 213.1
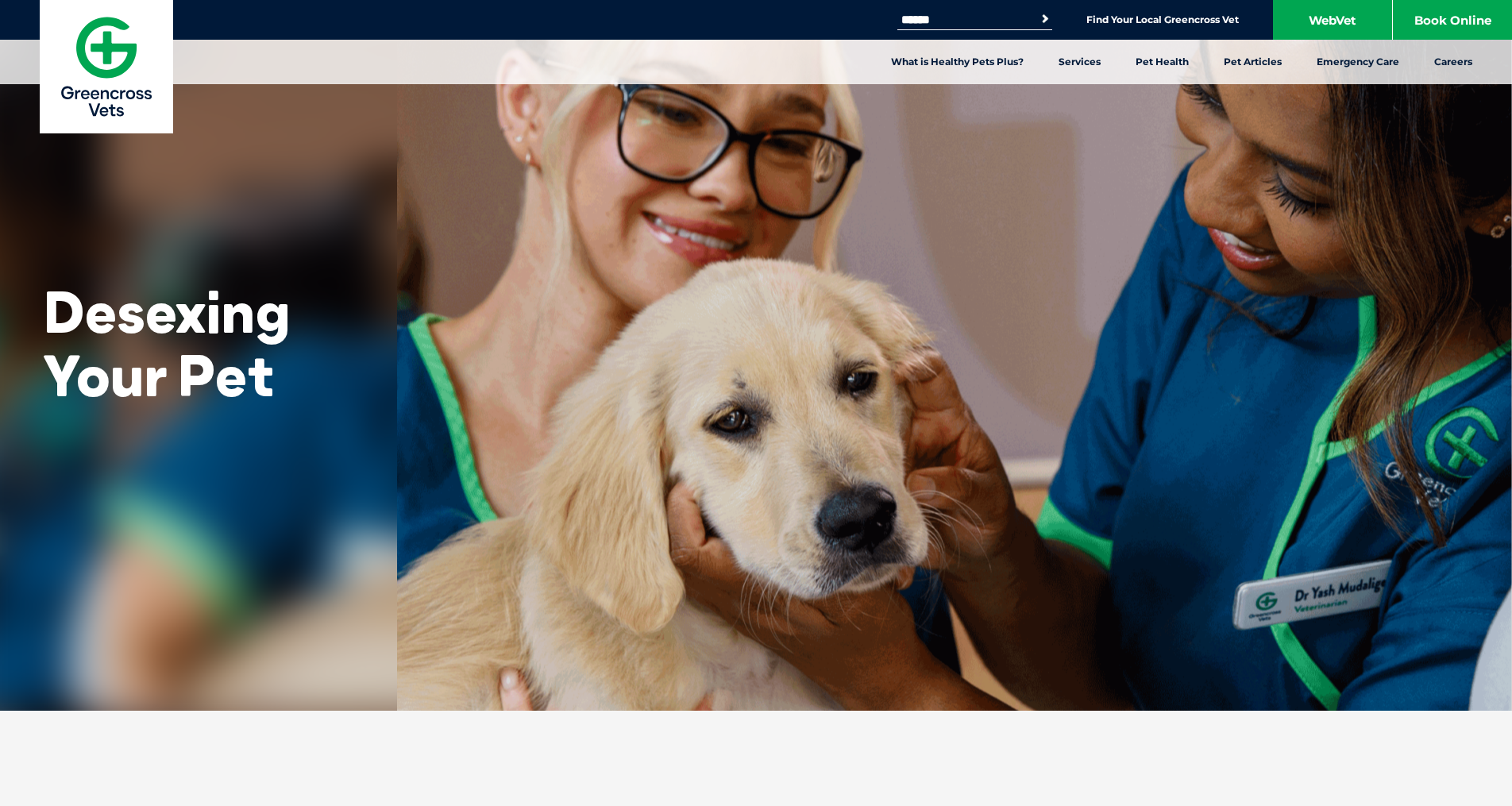
drag, startPoint x: 1254, startPoint y: 523, endPoint x: 1216, endPoint y: 311, distance: 215.4
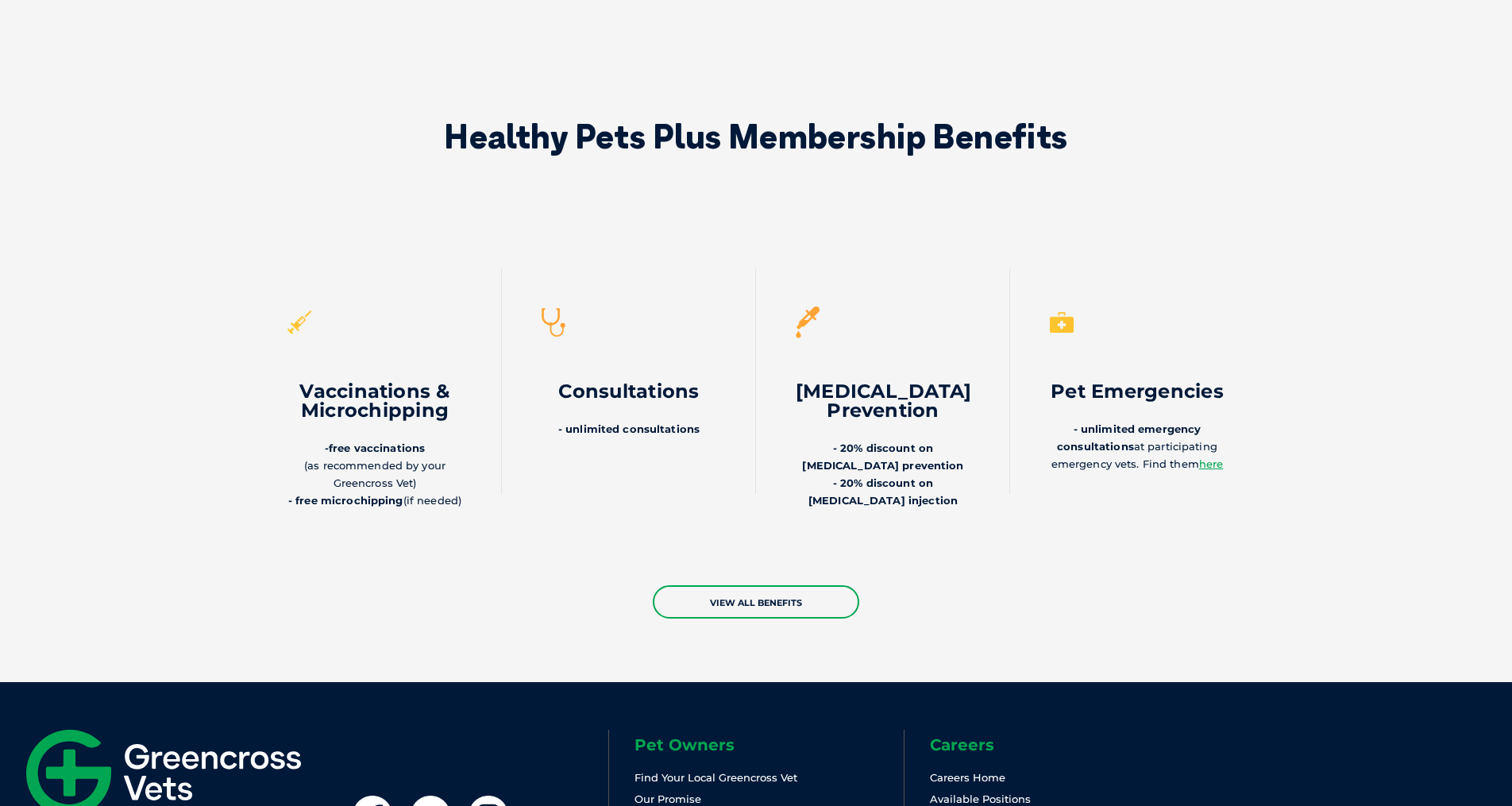
scroll to position [3558, 0]
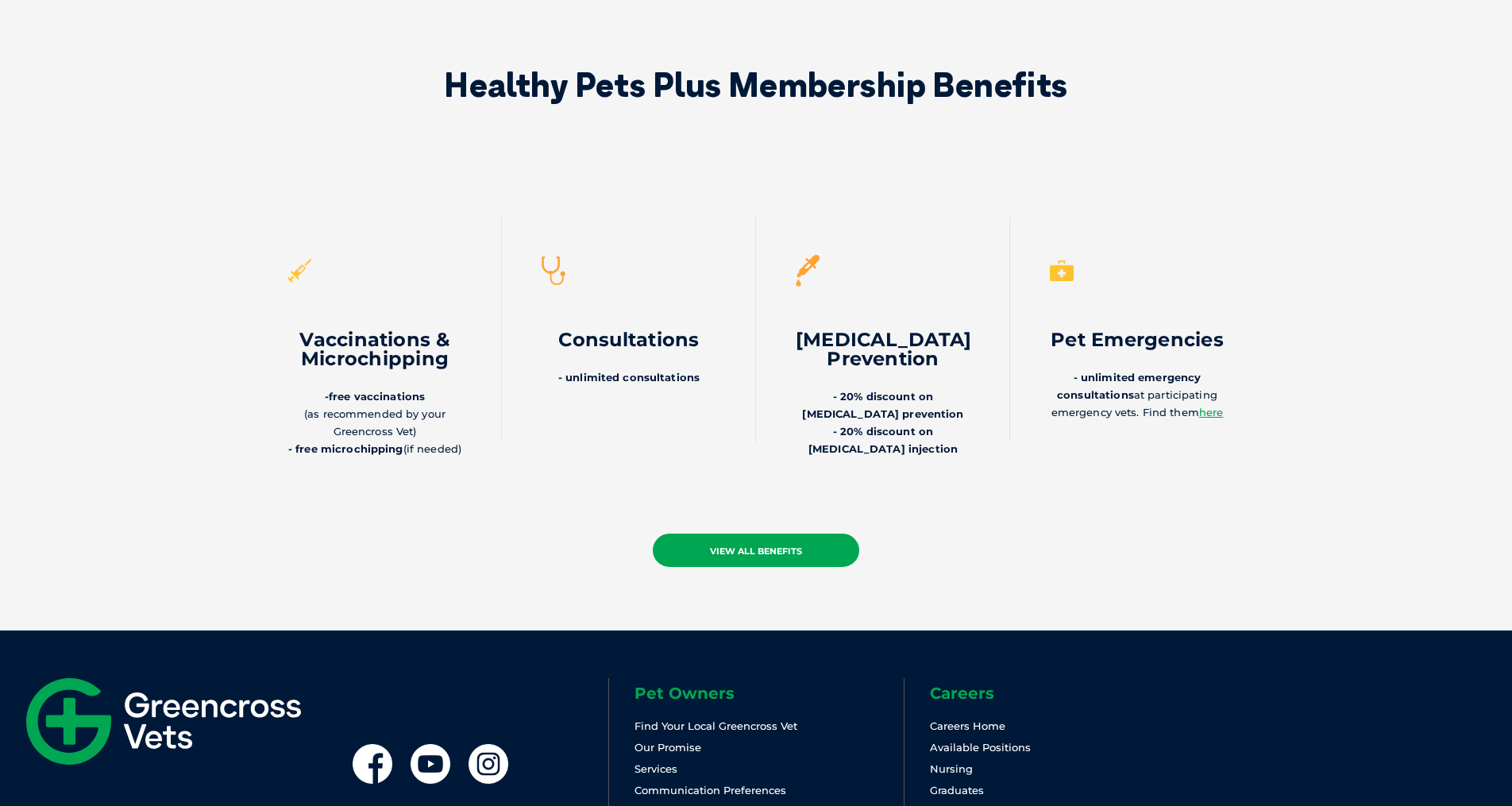
click at [796, 534] on link "view all benefits" at bounding box center [755, 550] width 206 height 34
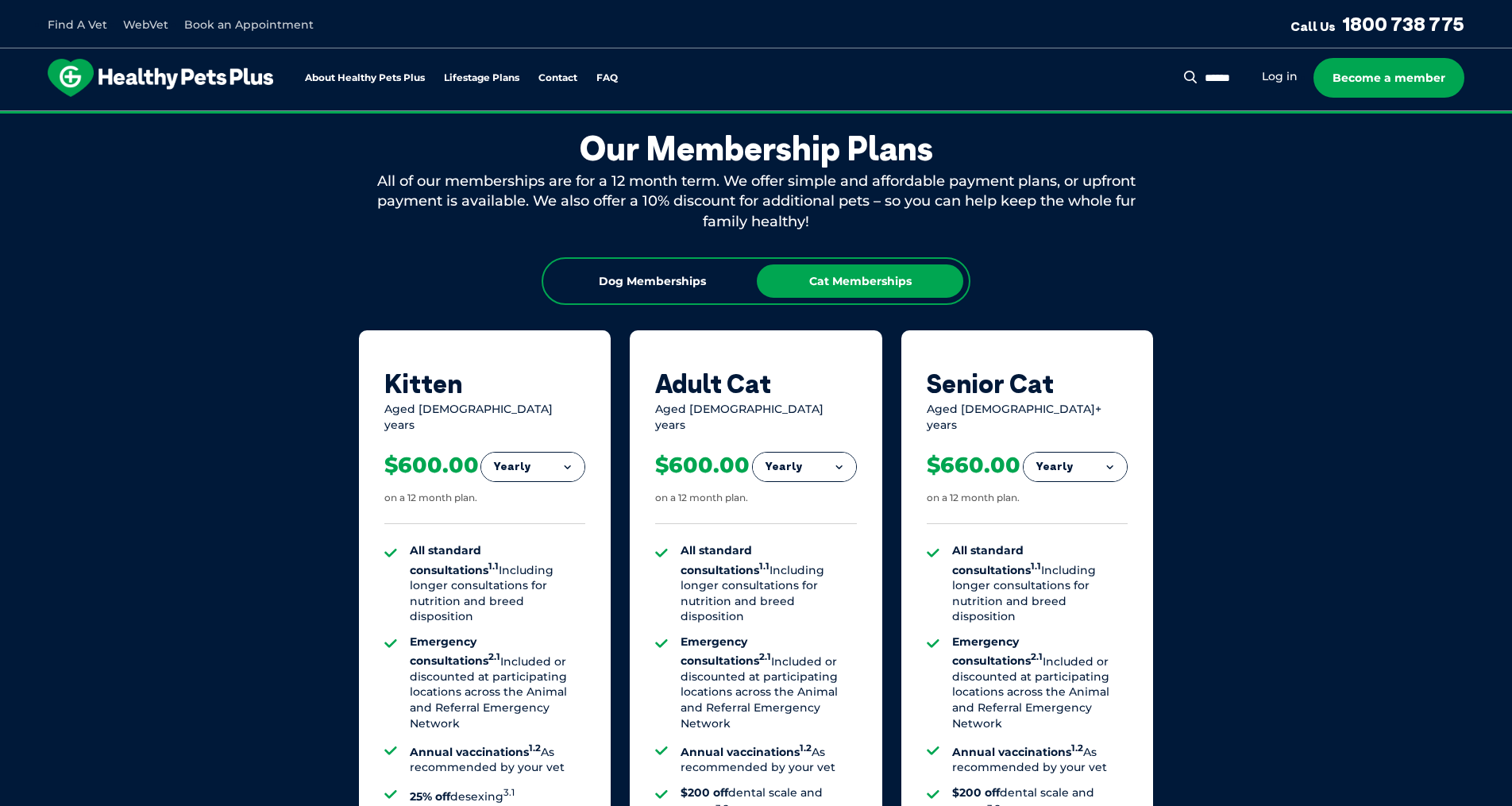
scroll to position [873, 0]
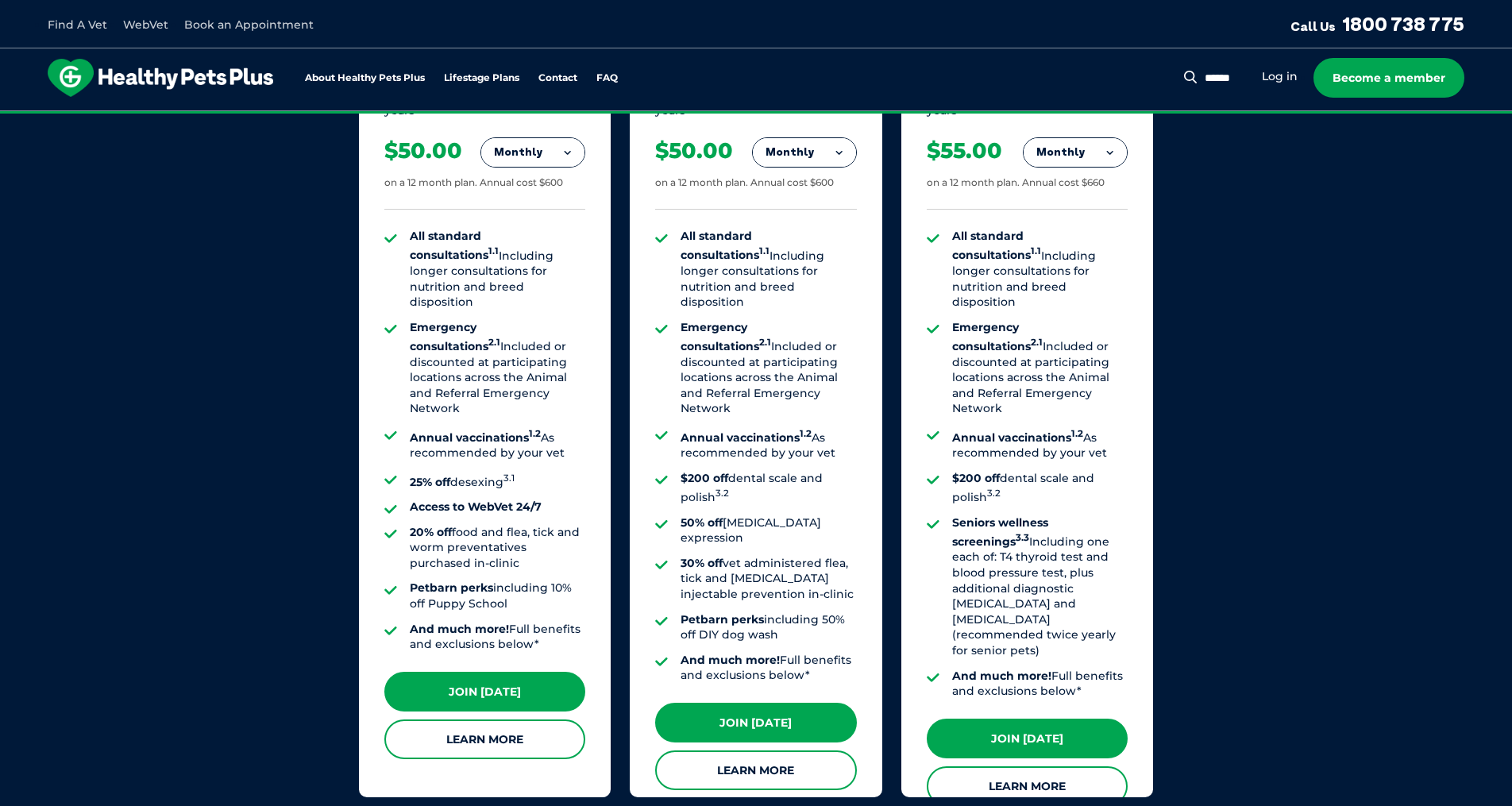
scroll to position [1207, 0]
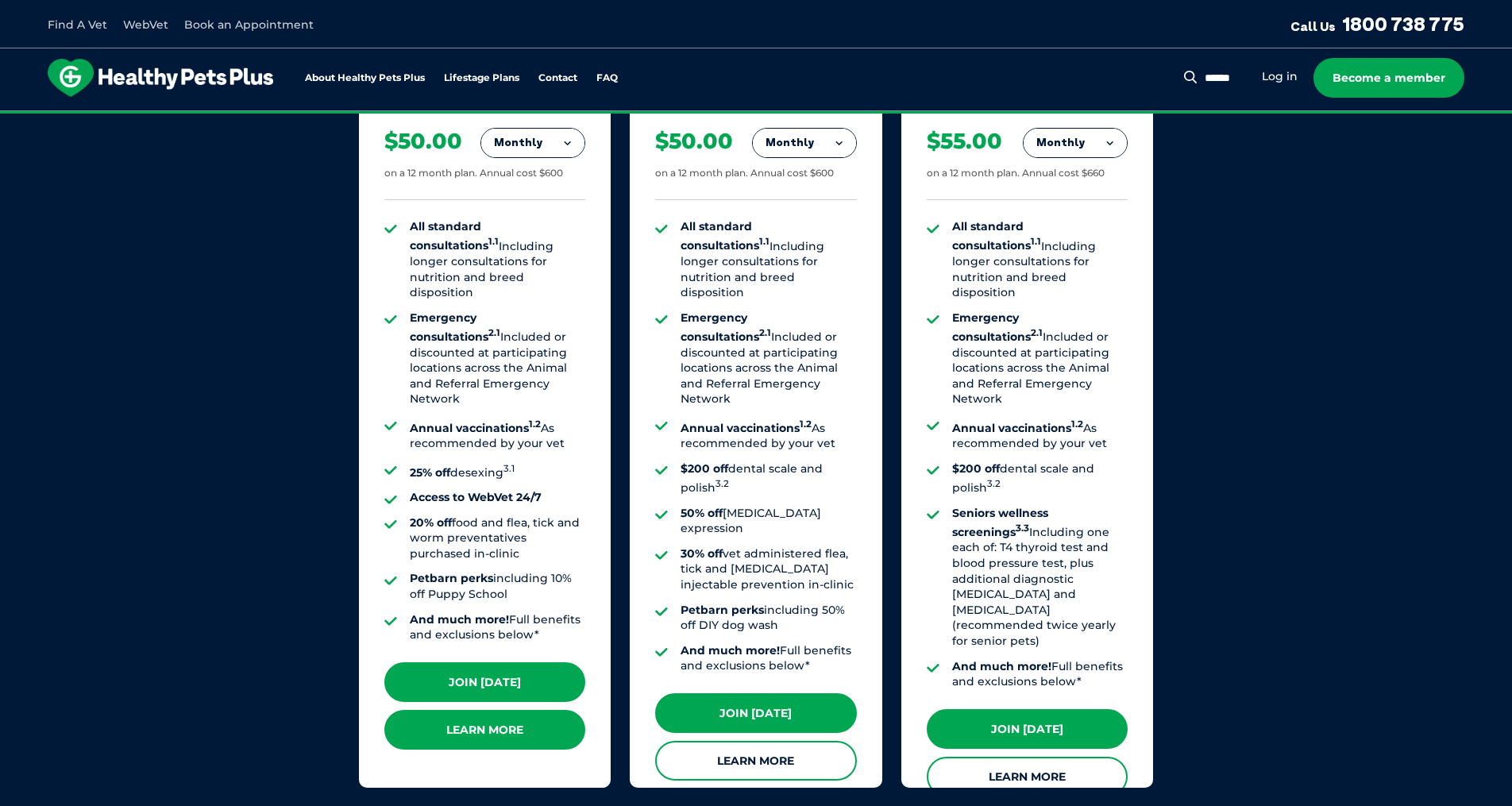
click at [530, 713] on link "Learn More" at bounding box center [485, 729] width 201 height 39
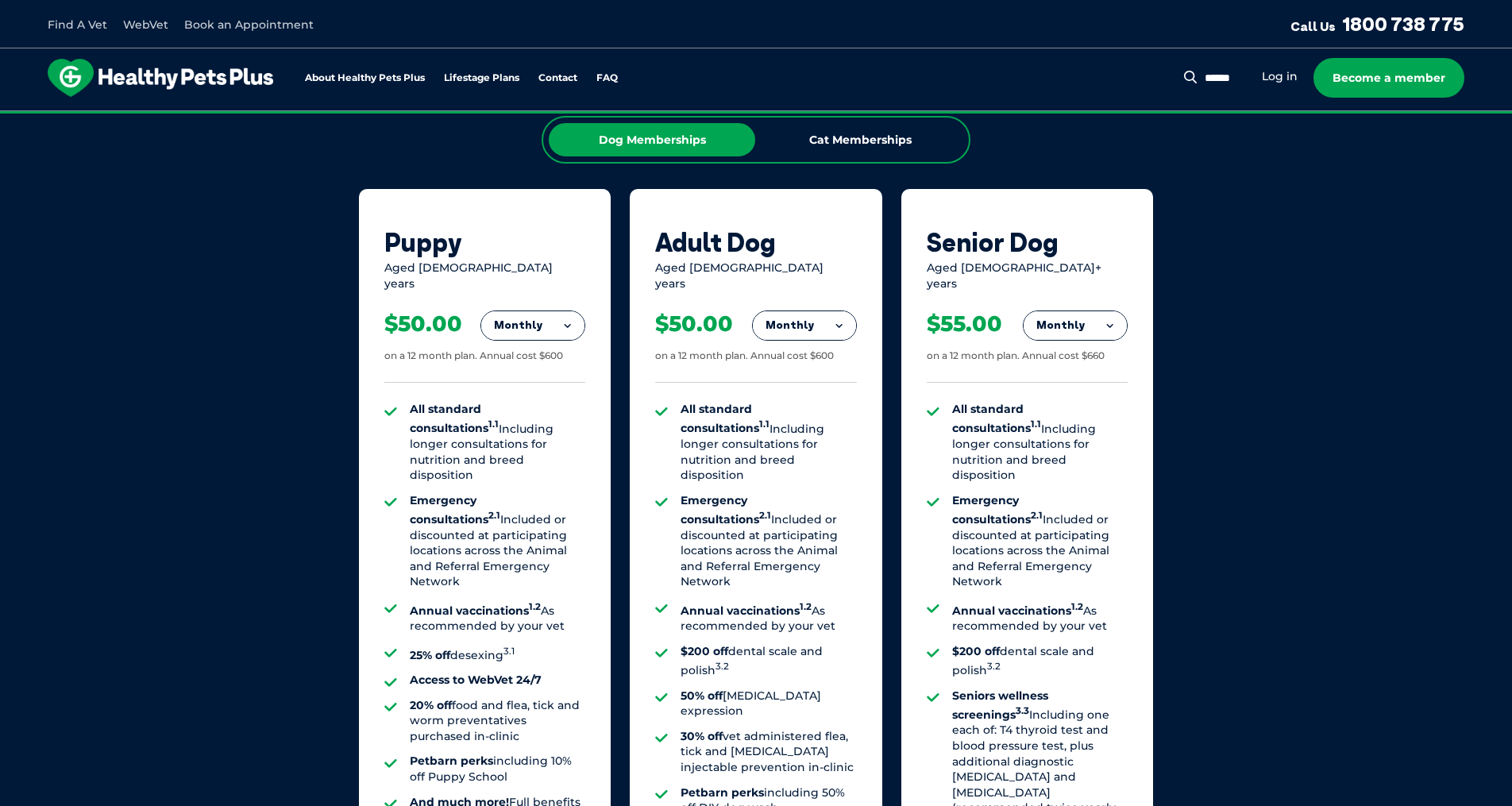
scroll to position [1017, 0]
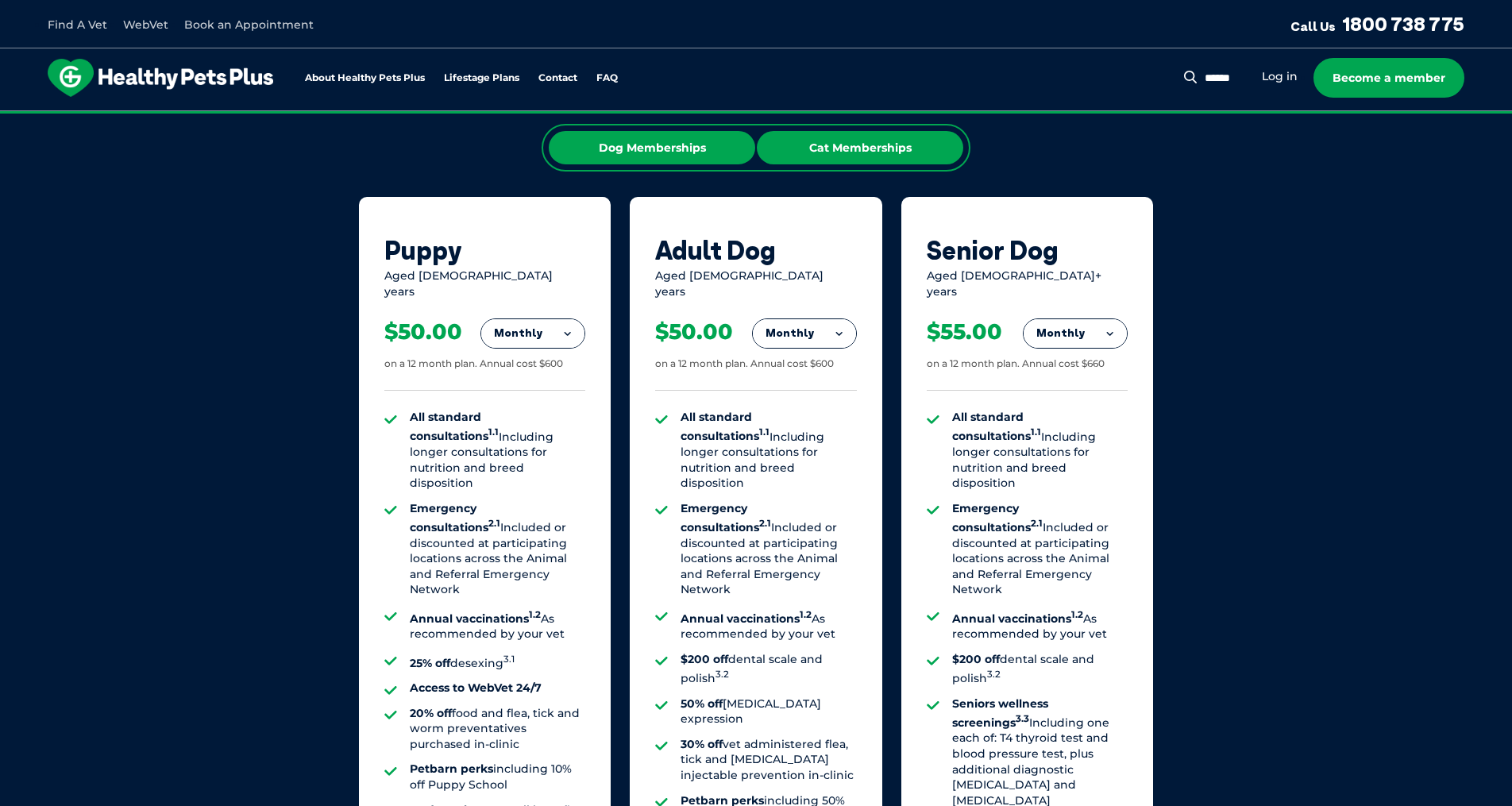
click at [874, 141] on div "Cat Memberships" at bounding box center [859, 148] width 206 height 34
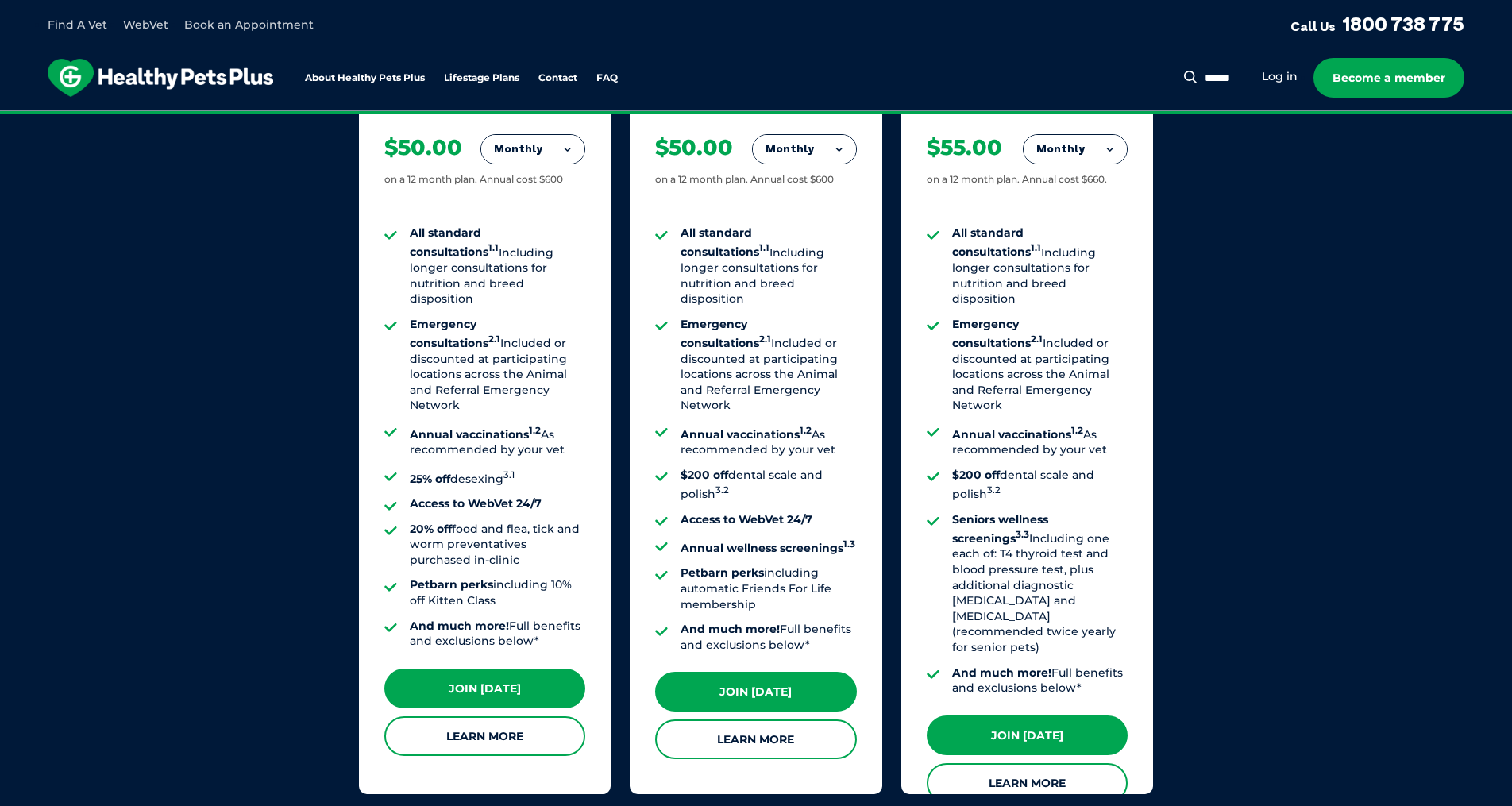
scroll to position [1207, 0]
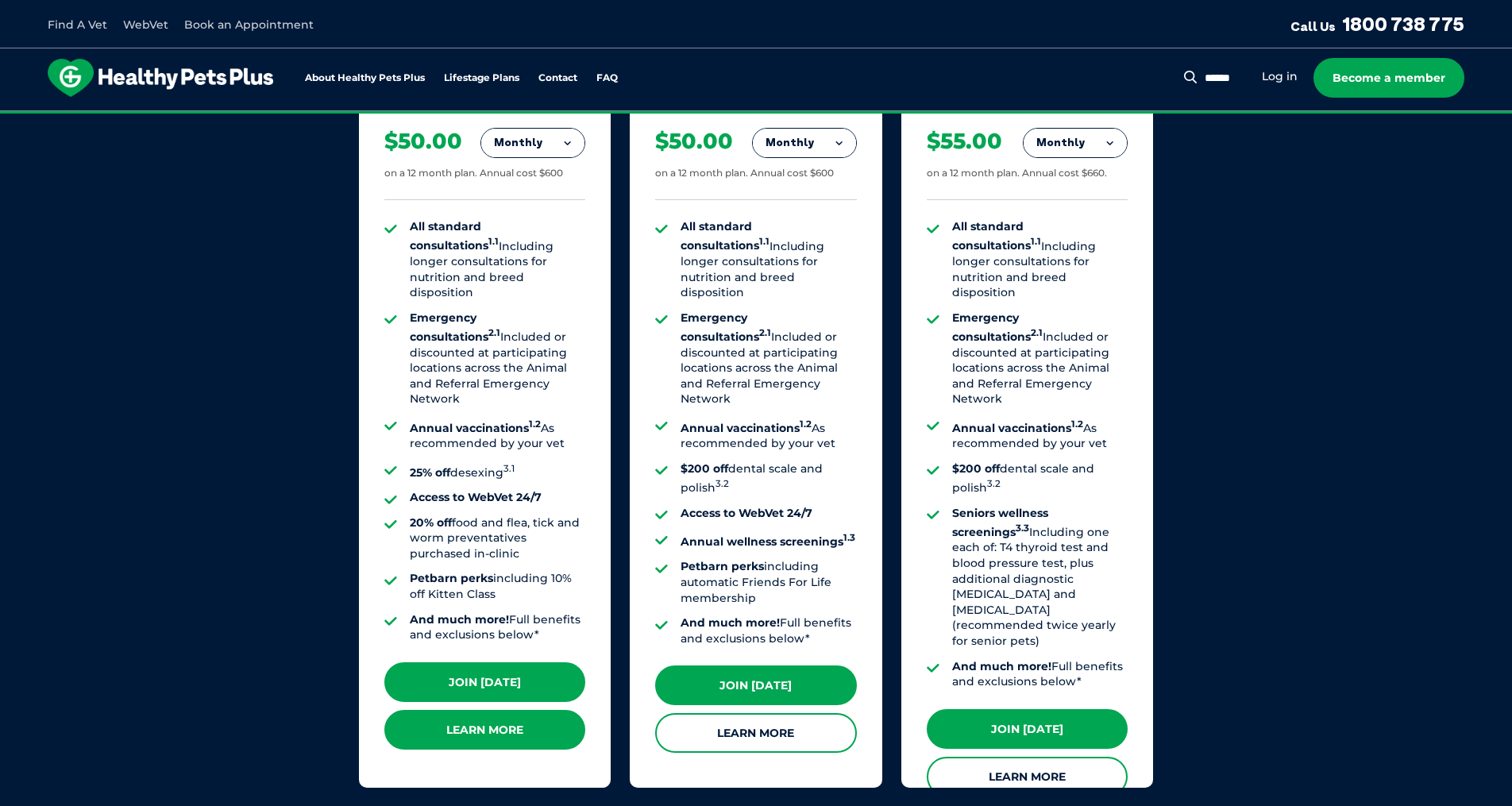
click at [464, 721] on link "Learn More" at bounding box center [485, 729] width 201 height 39
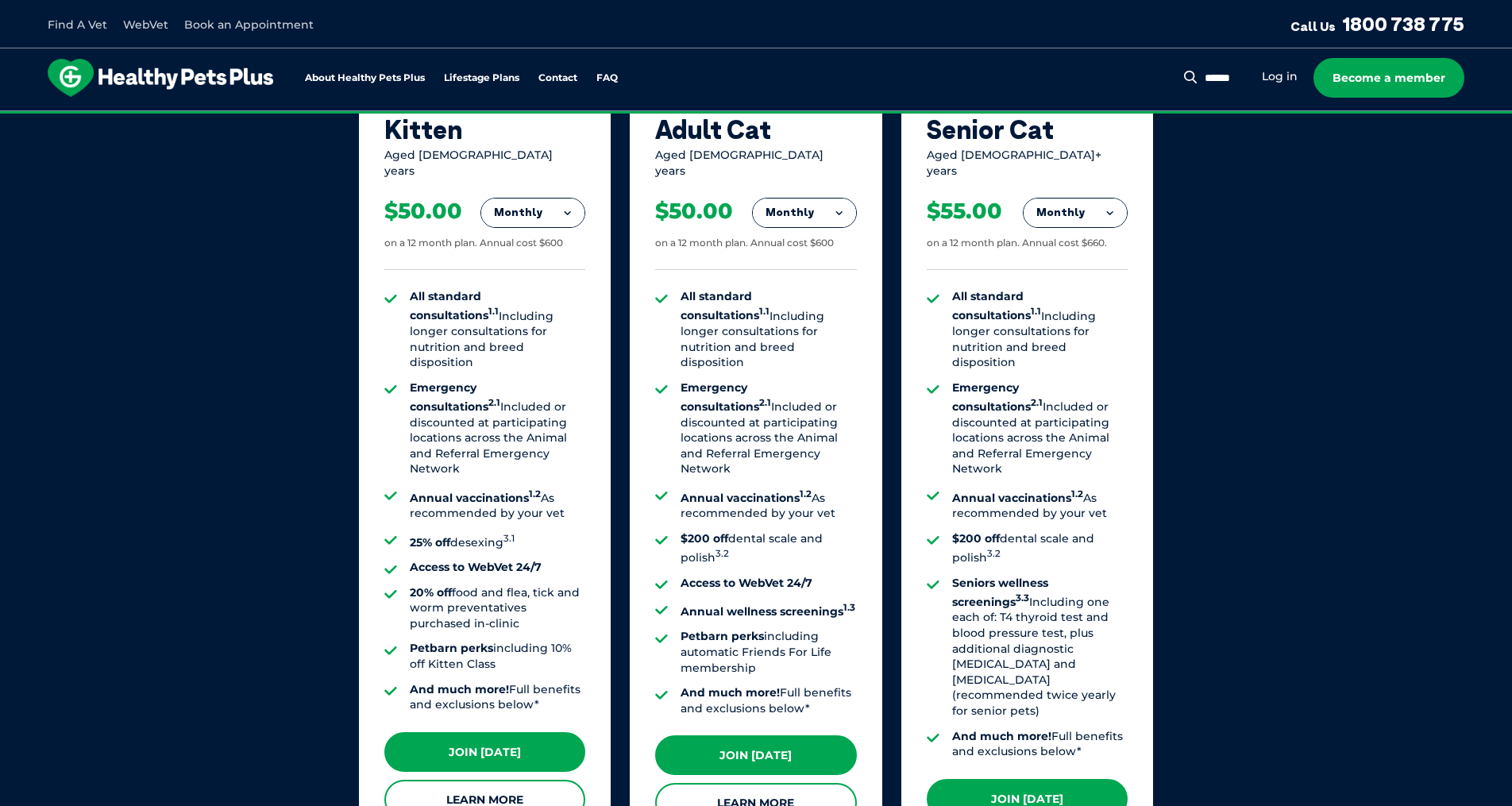
scroll to position [1143, 0]
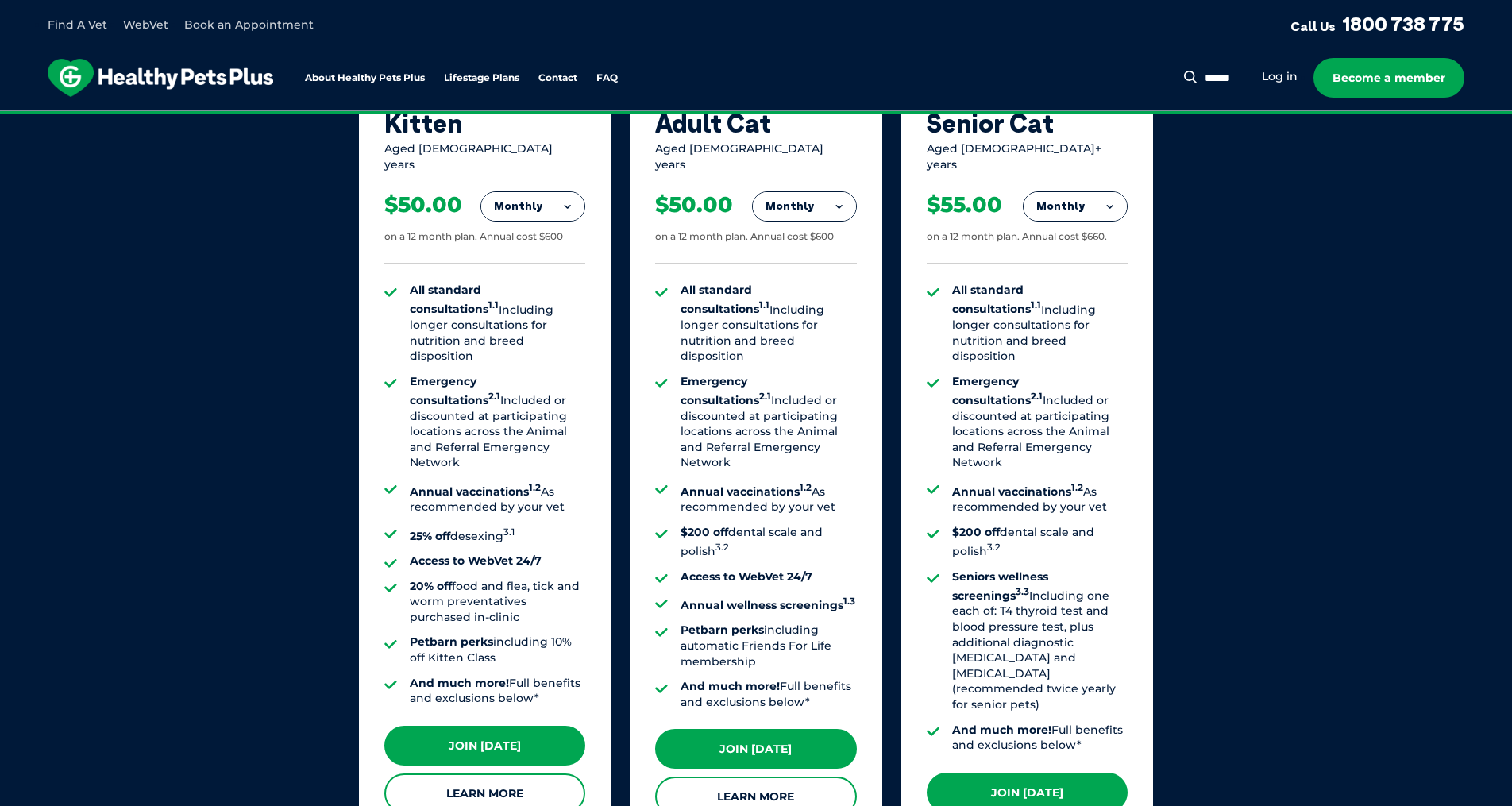
click at [554, 193] on button "Monthly" at bounding box center [533, 207] width 103 height 29
click at [538, 296] on li "Yearly" at bounding box center [533, 314] width 103 height 37
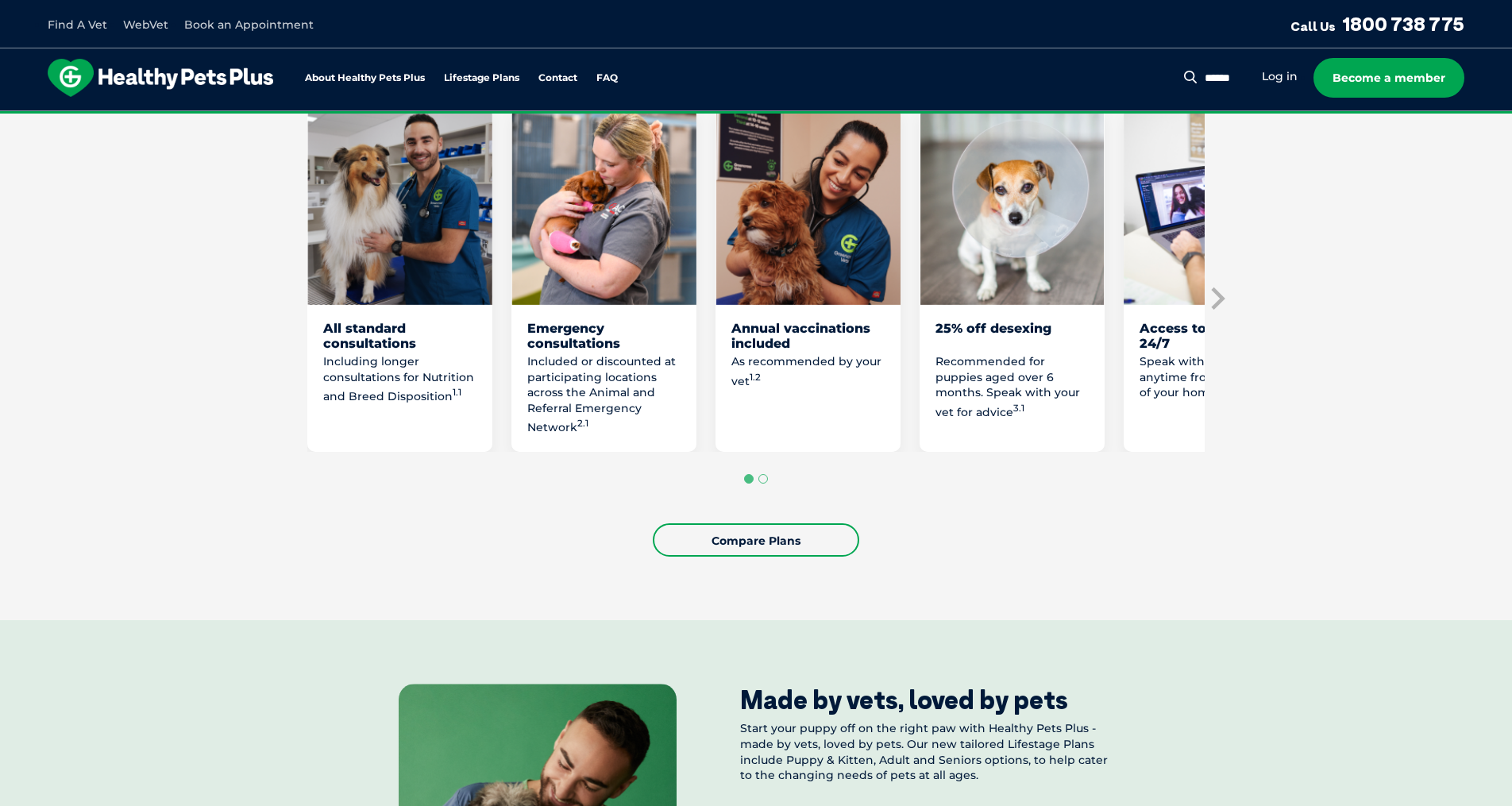
scroll to position [1029, 0]
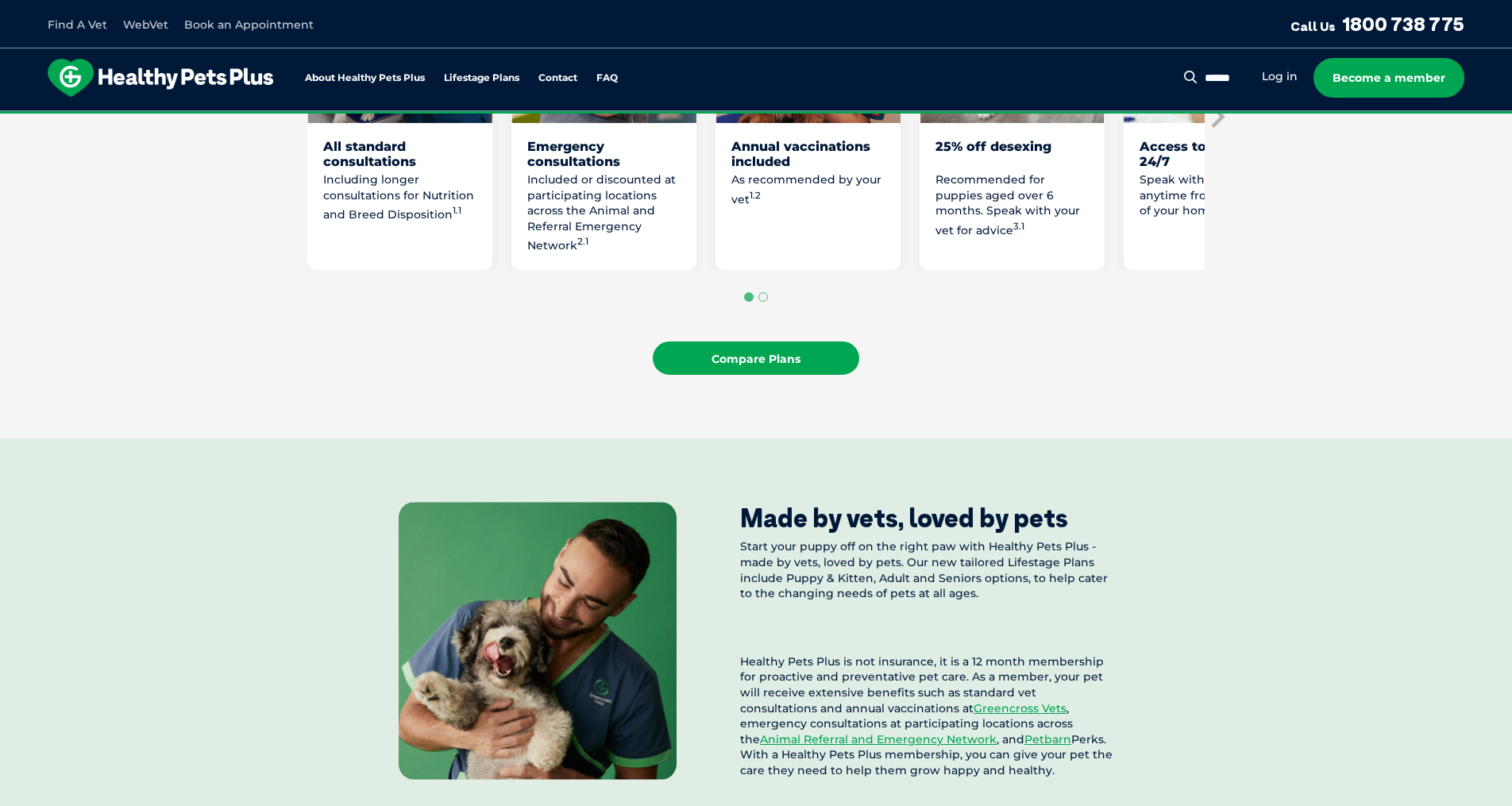
click at [796, 375] on link "Compare Plans" at bounding box center [755, 357] width 206 height 34
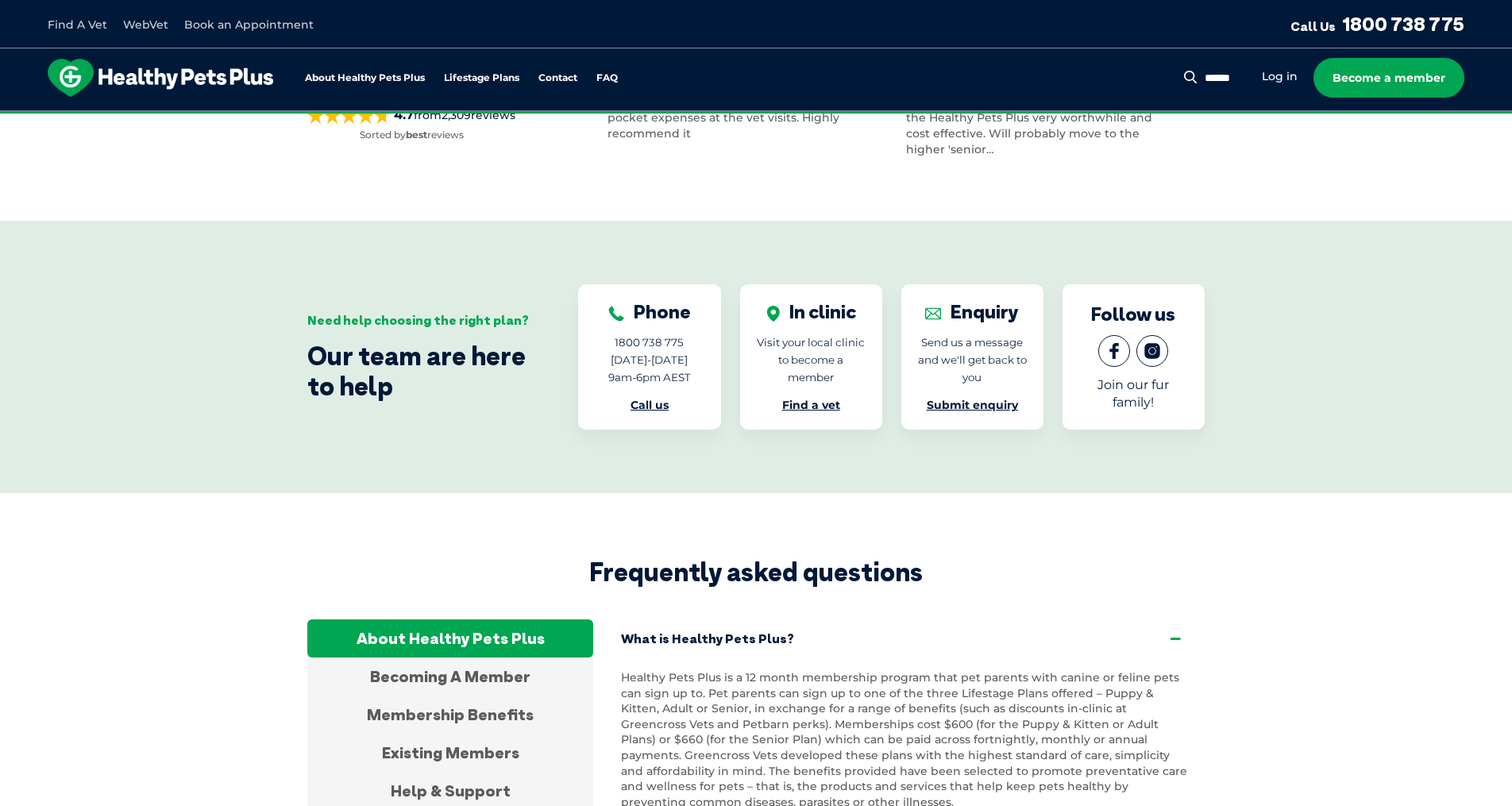
scroll to position [4771, 0]
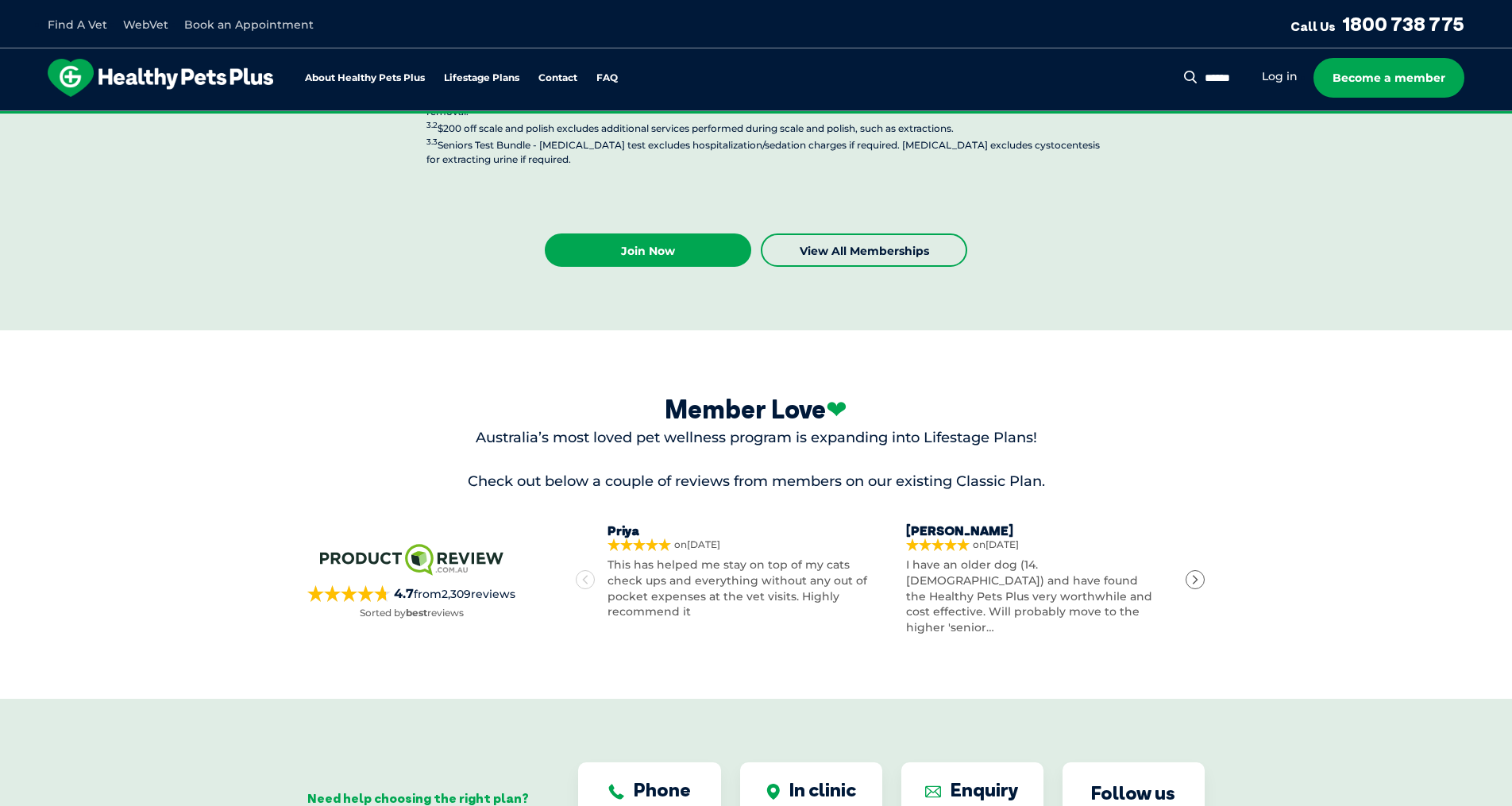
scroll to position [4193, 0]
click at [1197, 569] on div "Next" at bounding box center [1195, 579] width 19 height 19
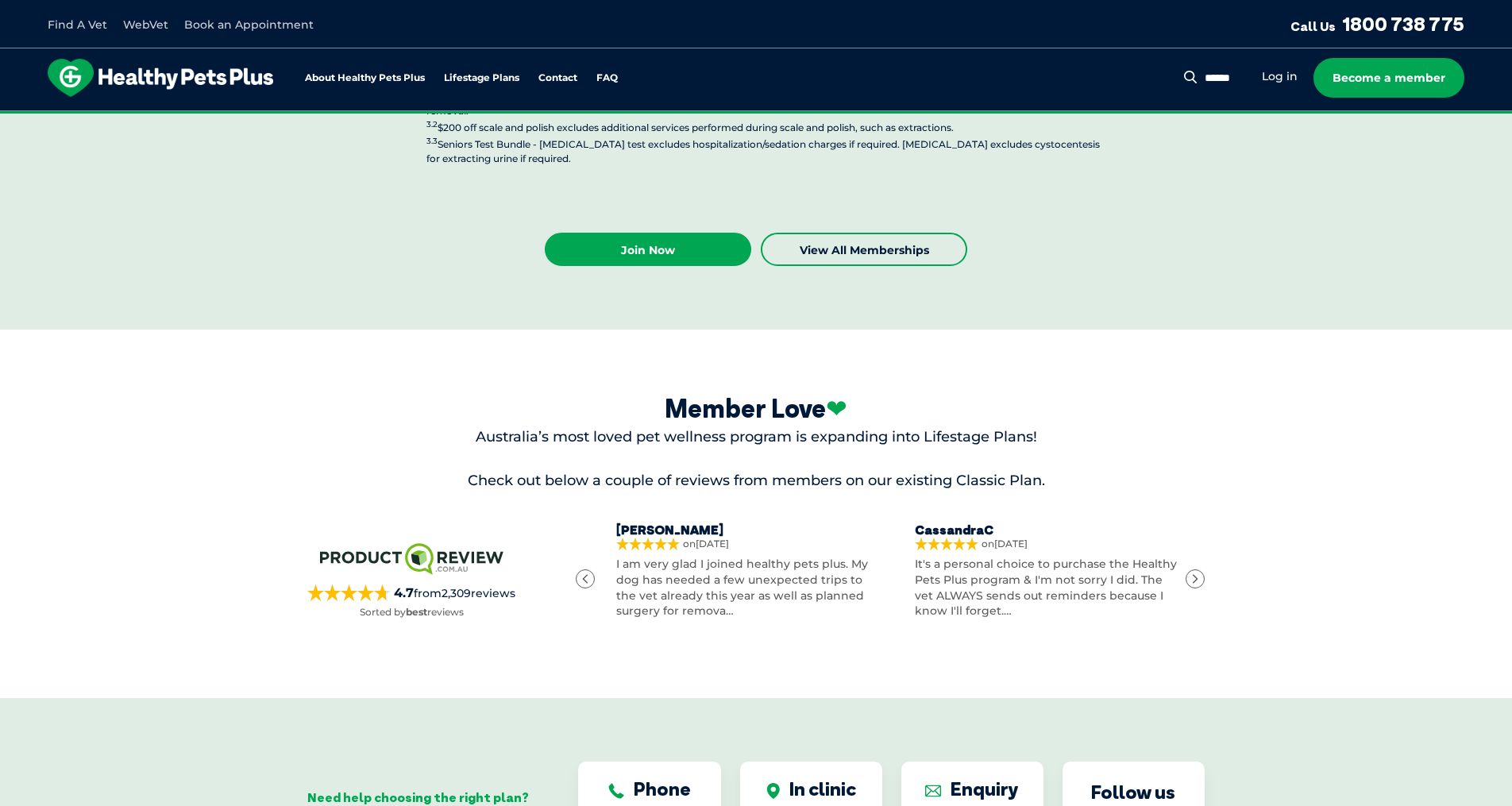
scroll to position [0, 590]
click at [1197, 569] on div "Next" at bounding box center [1195, 579] width 19 height 19
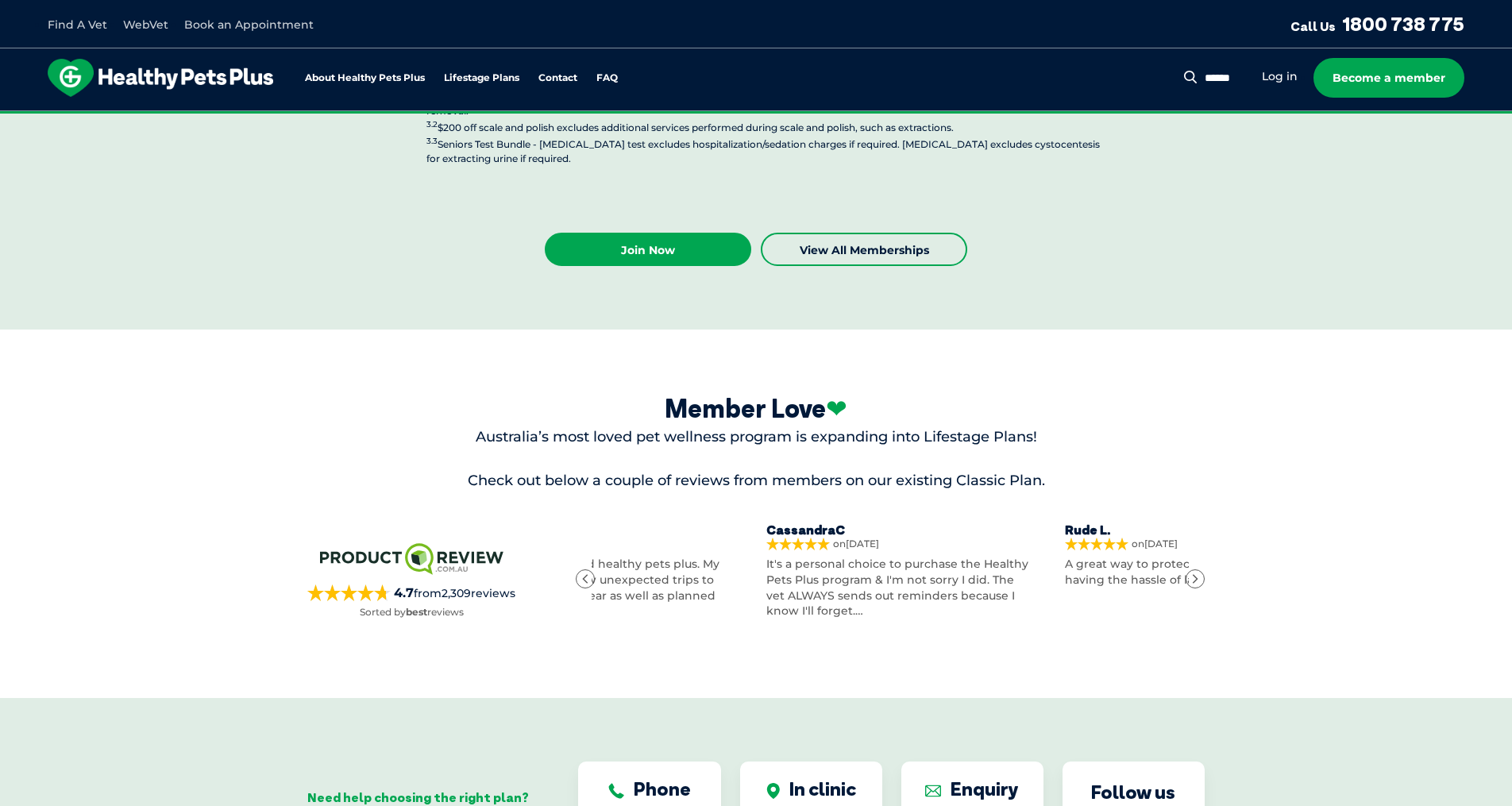
scroll to position [0, 885]
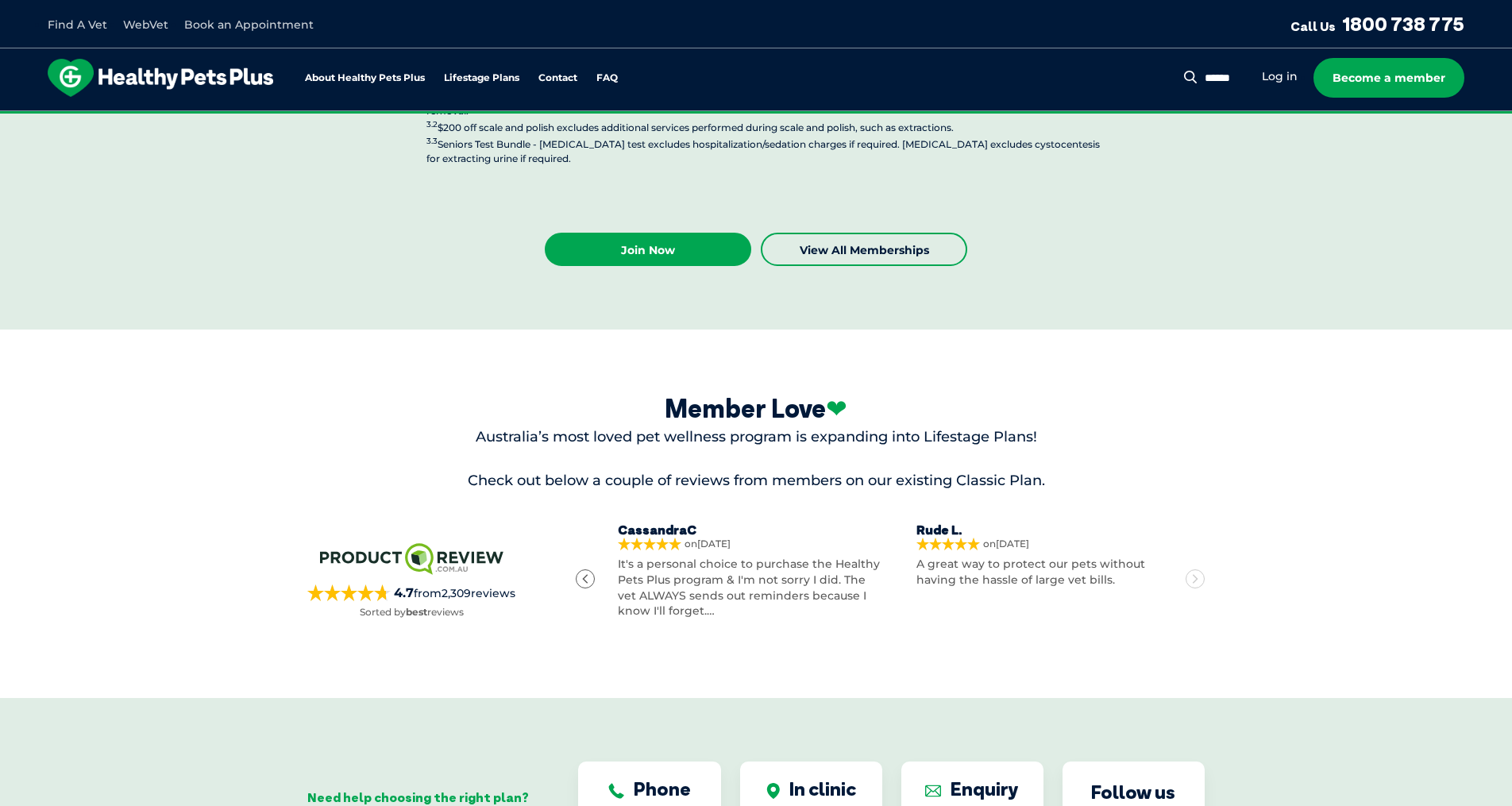
click at [1197, 569] on div "Next" at bounding box center [1195, 579] width 19 height 19
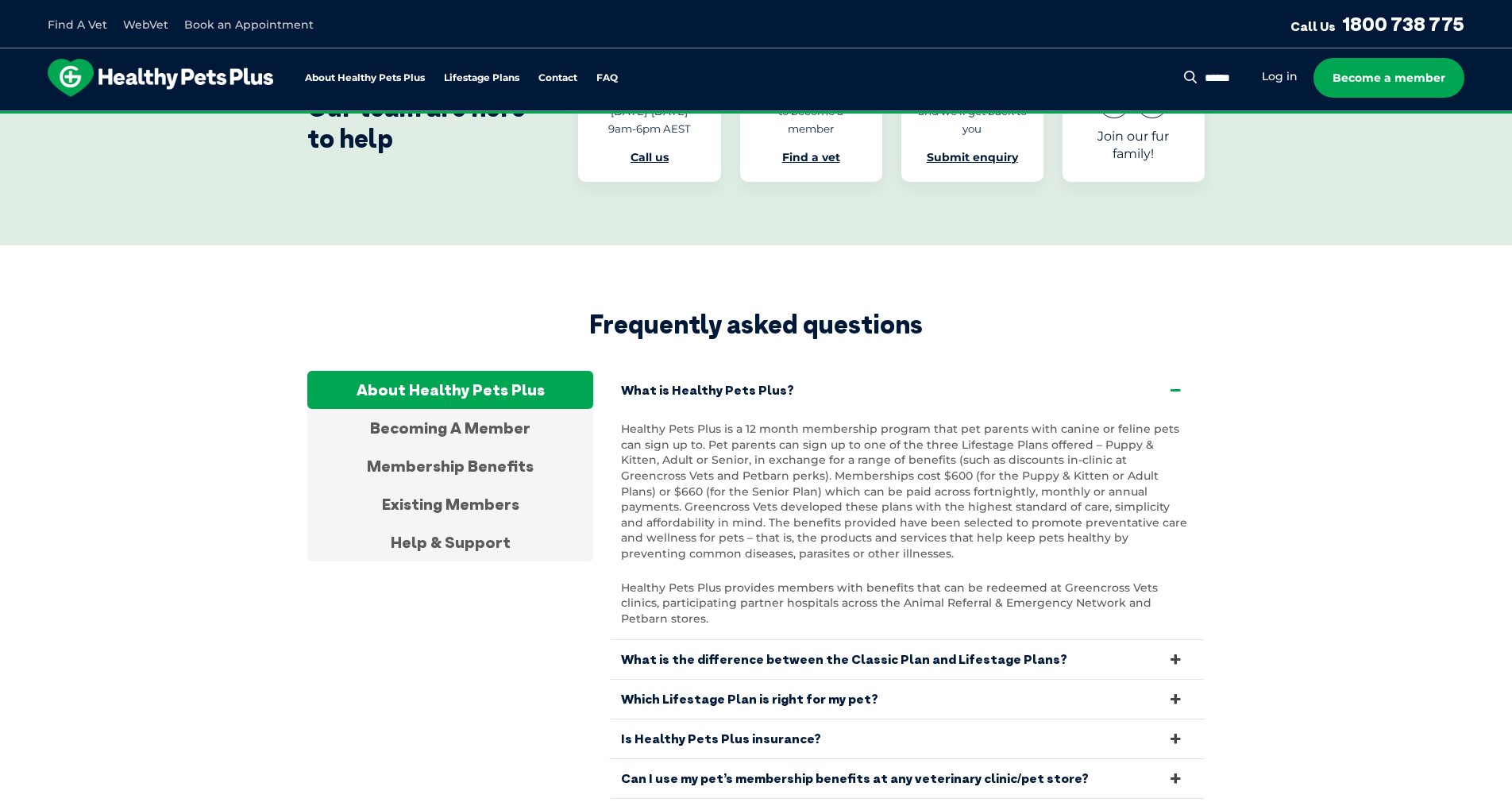
scroll to position [4955, 0]
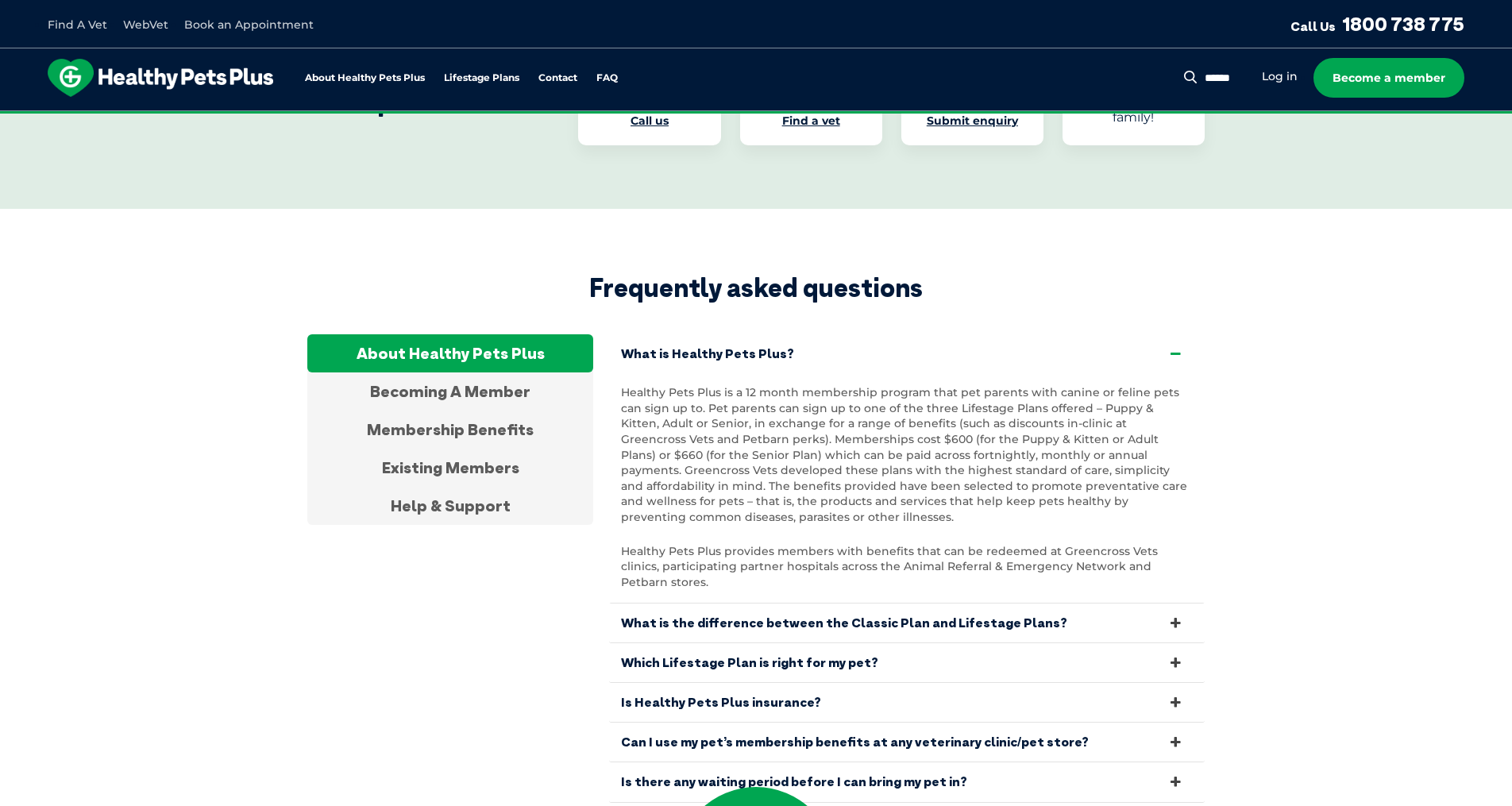
click at [940, 683] on link "Is Healthy Pets Plus insurance?" at bounding box center [905, 702] width 595 height 39
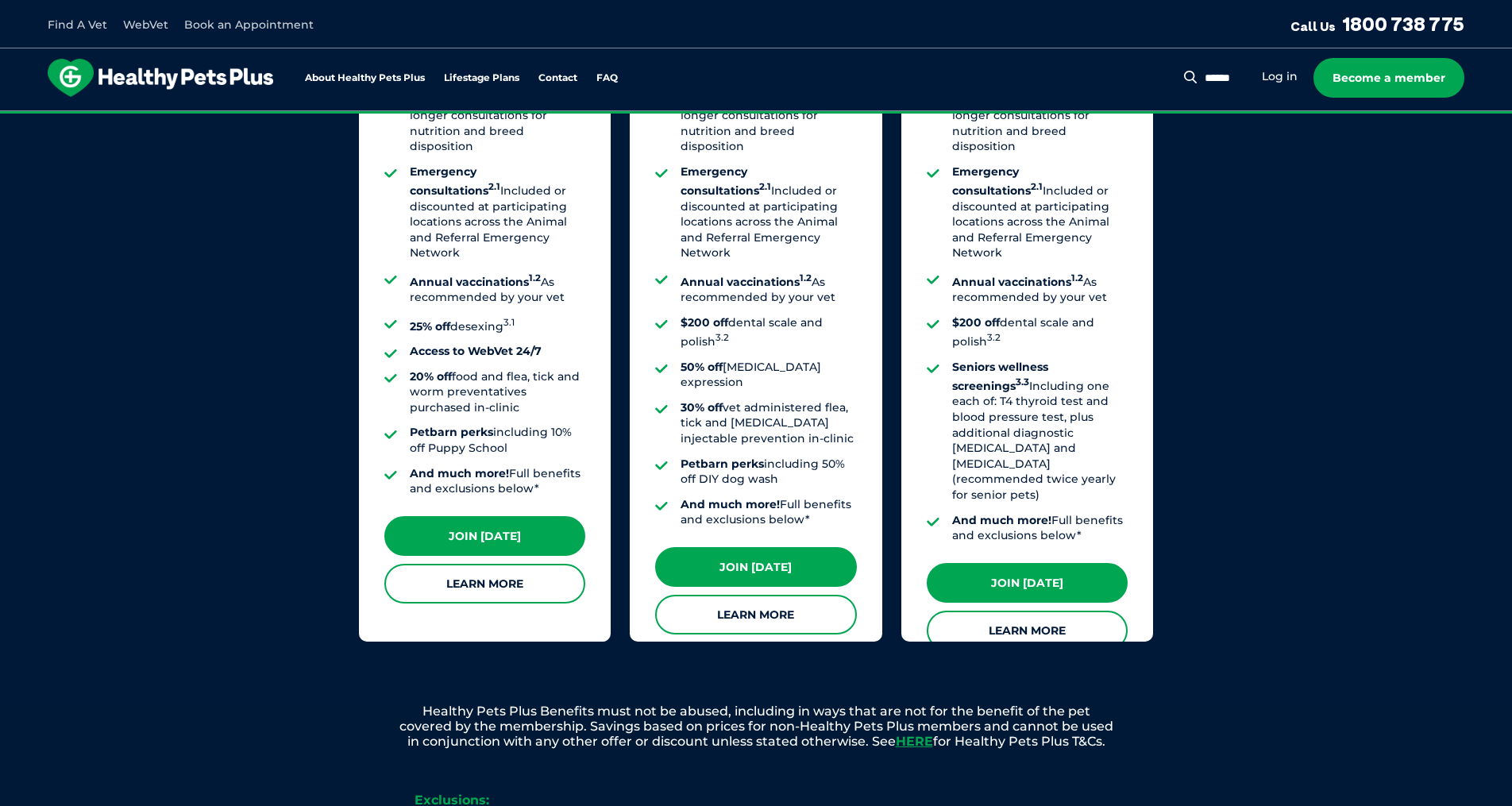
scroll to position [1525, 0]
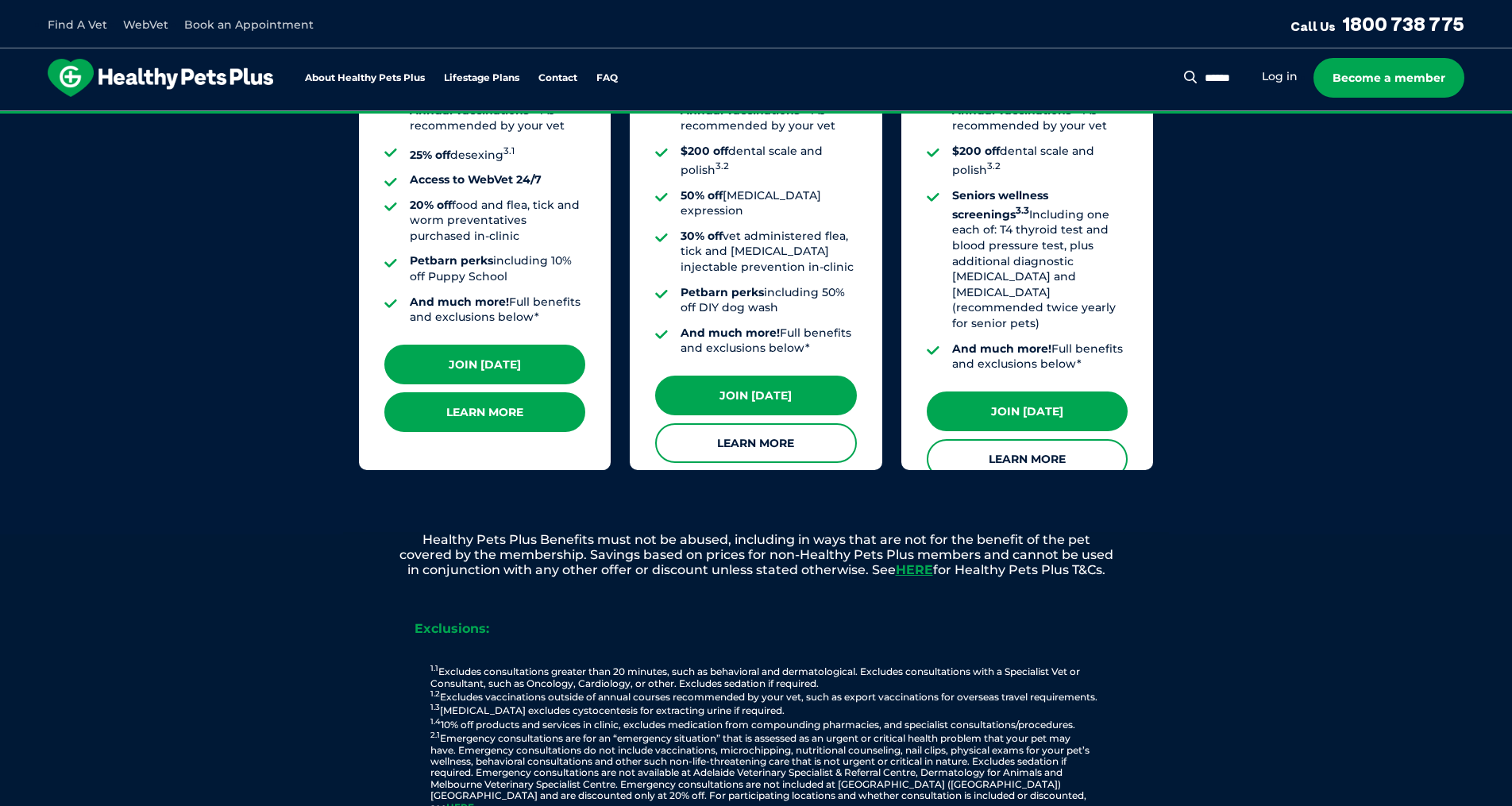
click at [492, 396] on link "Learn More" at bounding box center [485, 411] width 201 height 39
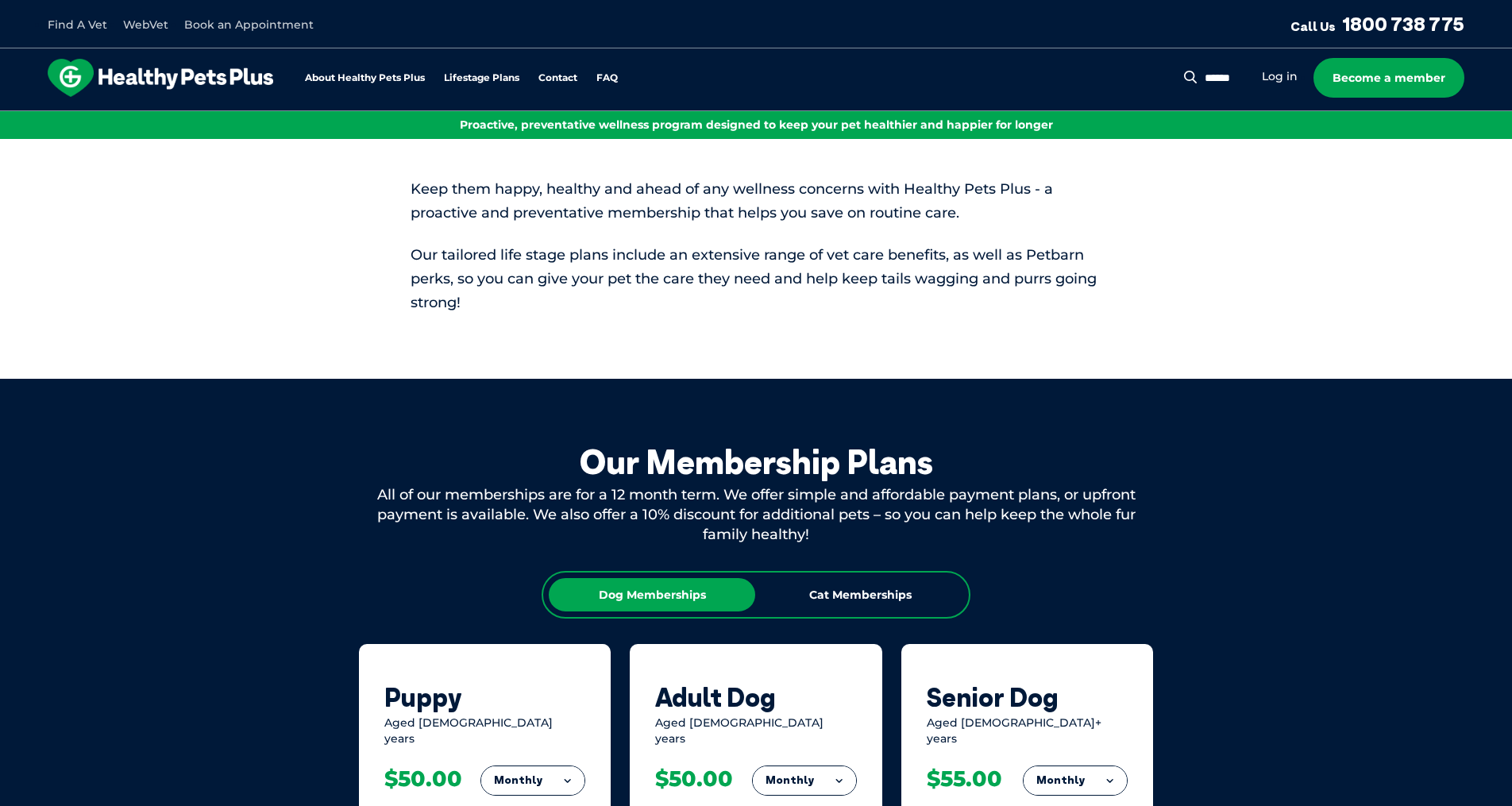
scroll to position [3, 0]
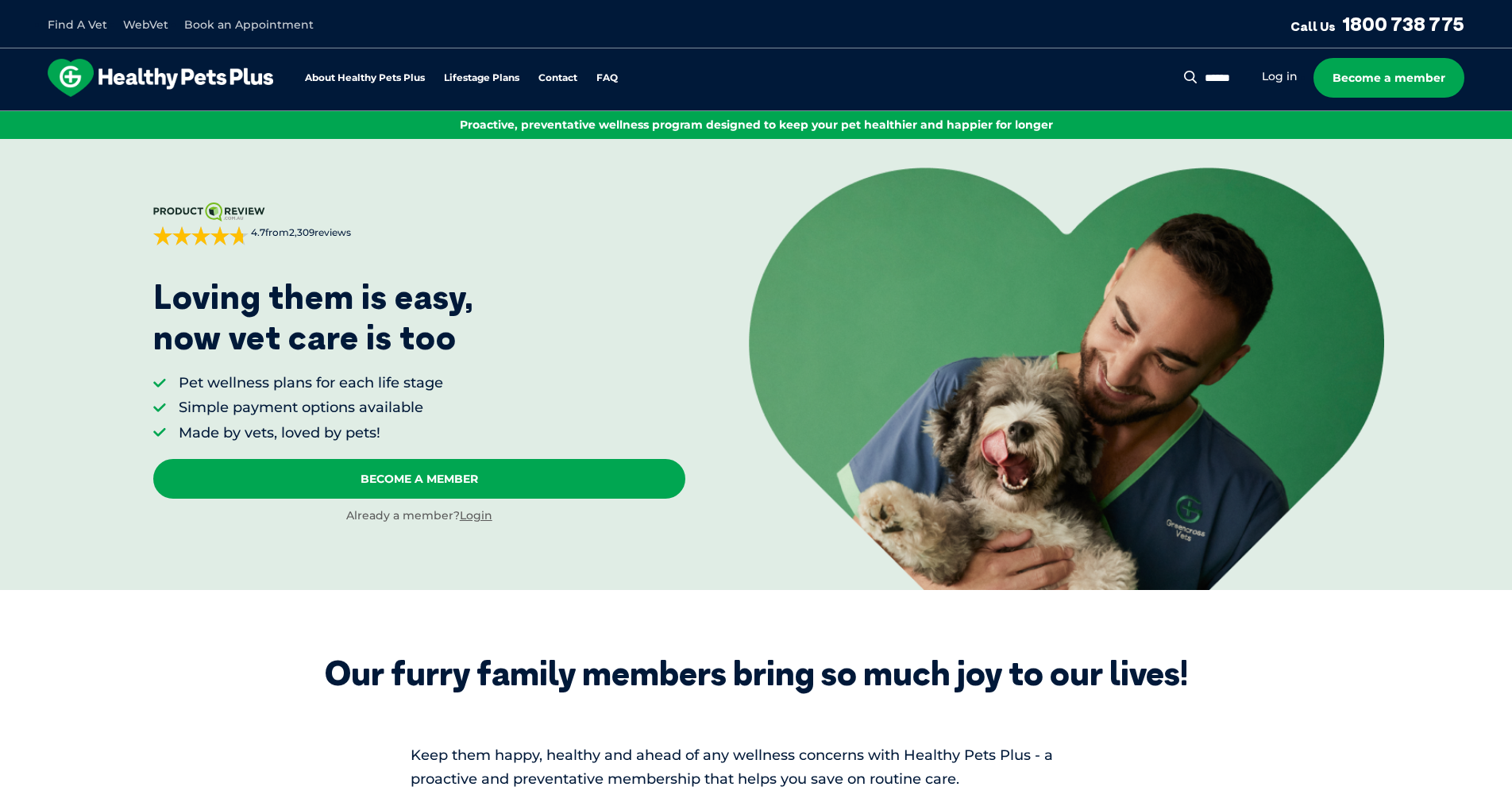
drag, startPoint x: 1247, startPoint y: 200, endPoint x: 1244, endPoint y: 98, distance: 102.0
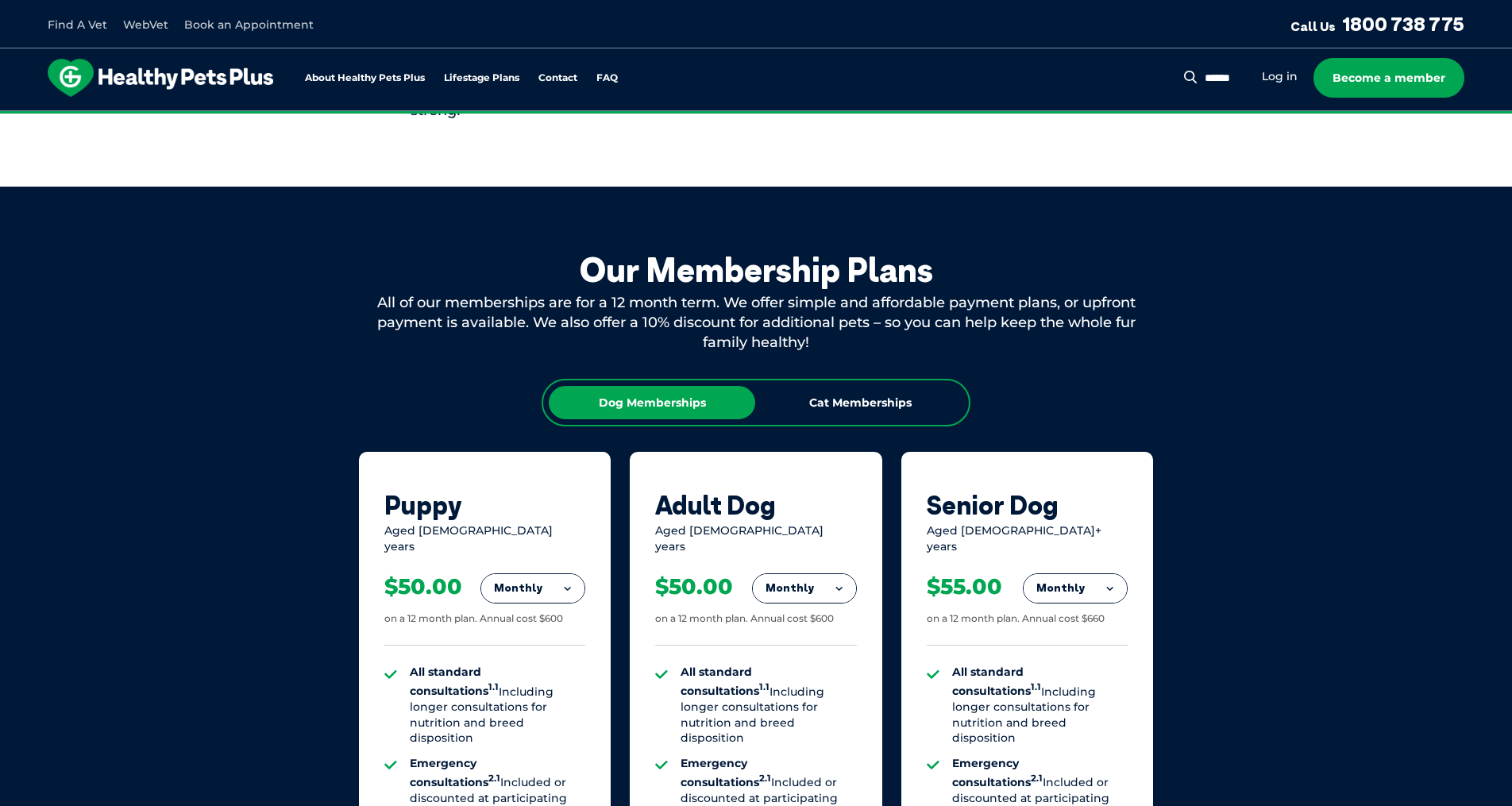
scroll to position [762, 0]
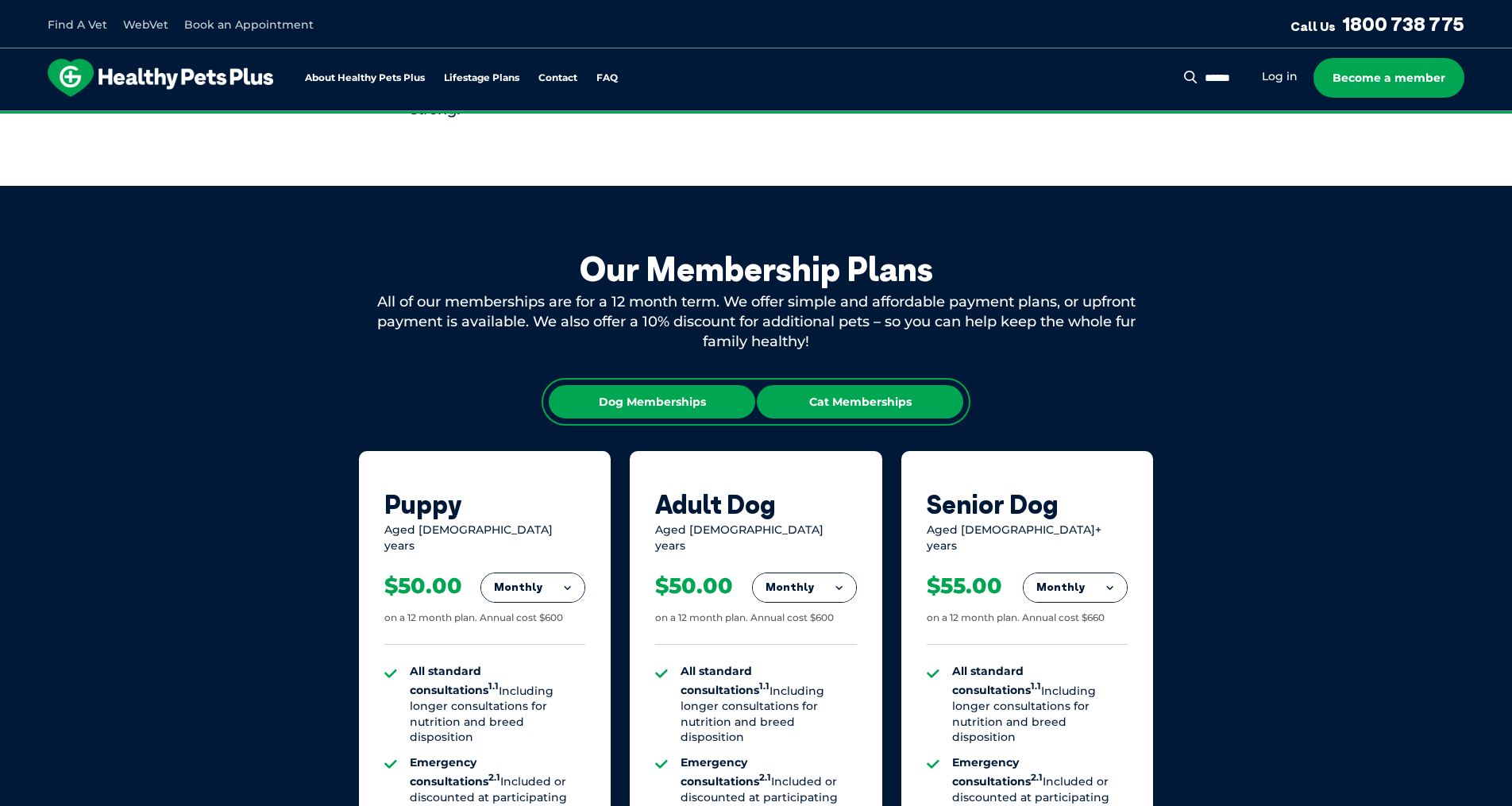
click at [801, 405] on div "Cat Memberships" at bounding box center [859, 402] width 206 height 34
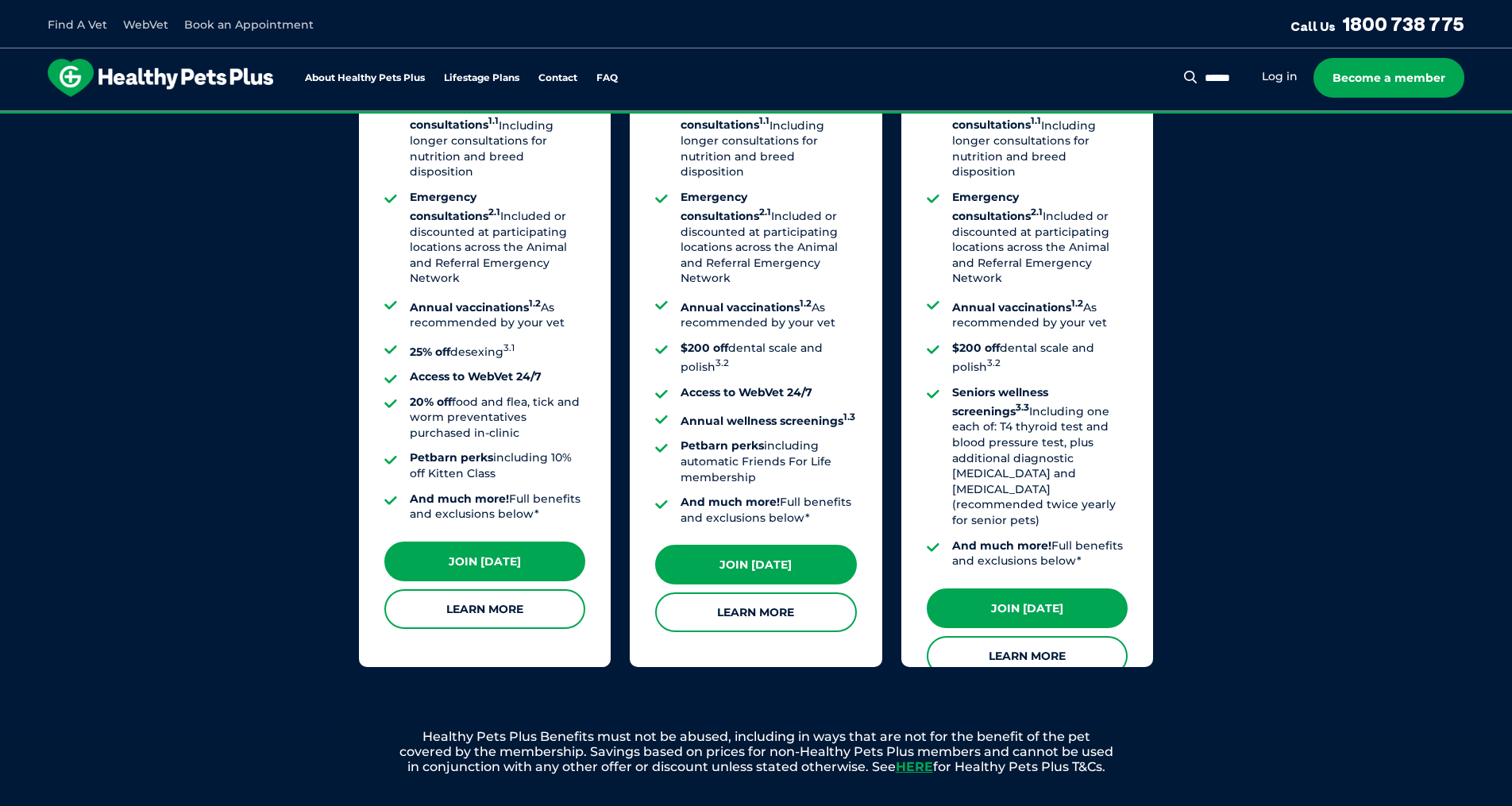
scroll to position [1462, 0]
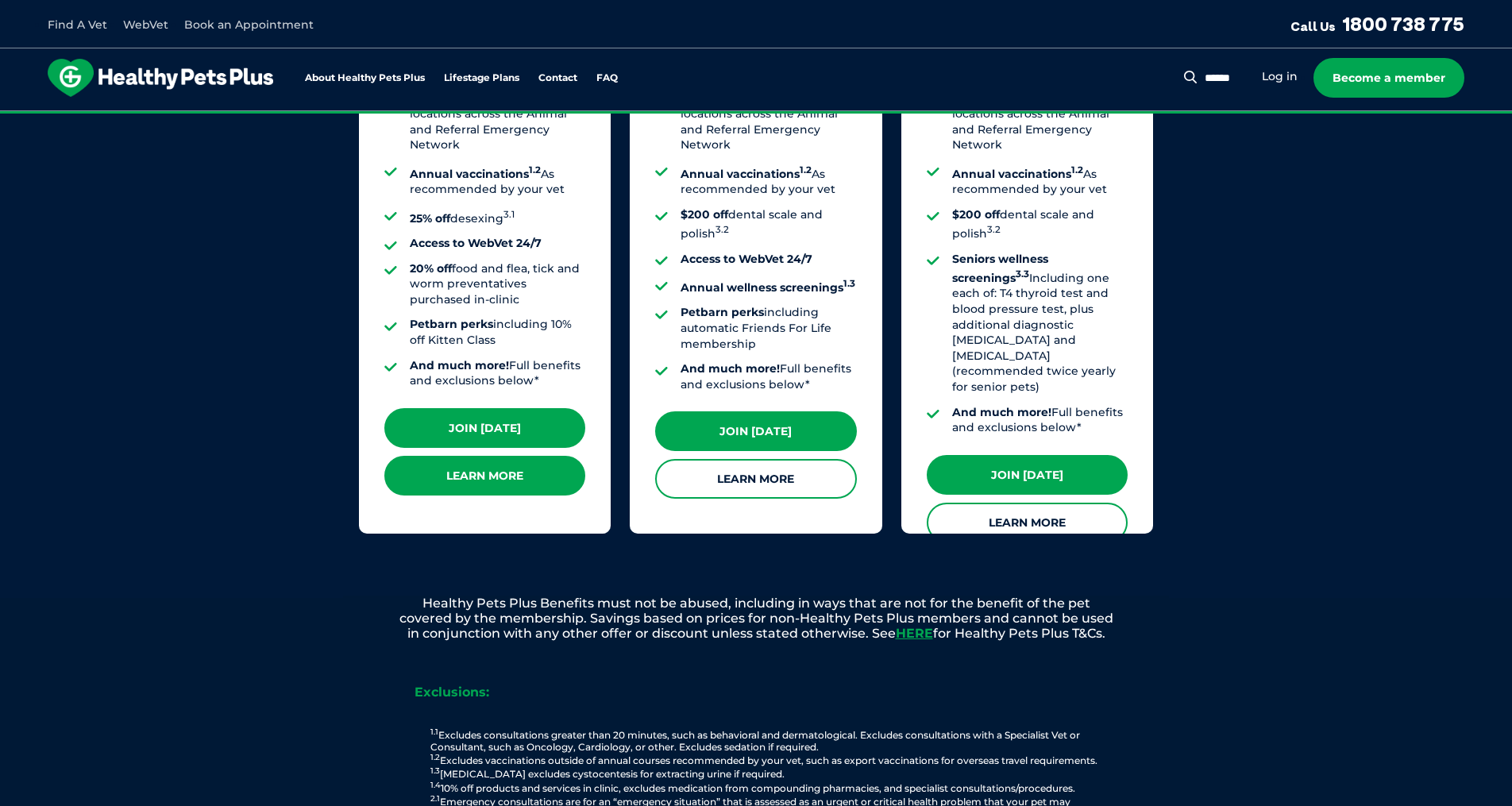
click at [448, 464] on link "Learn More" at bounding box center [485, 475] width 201 height 39
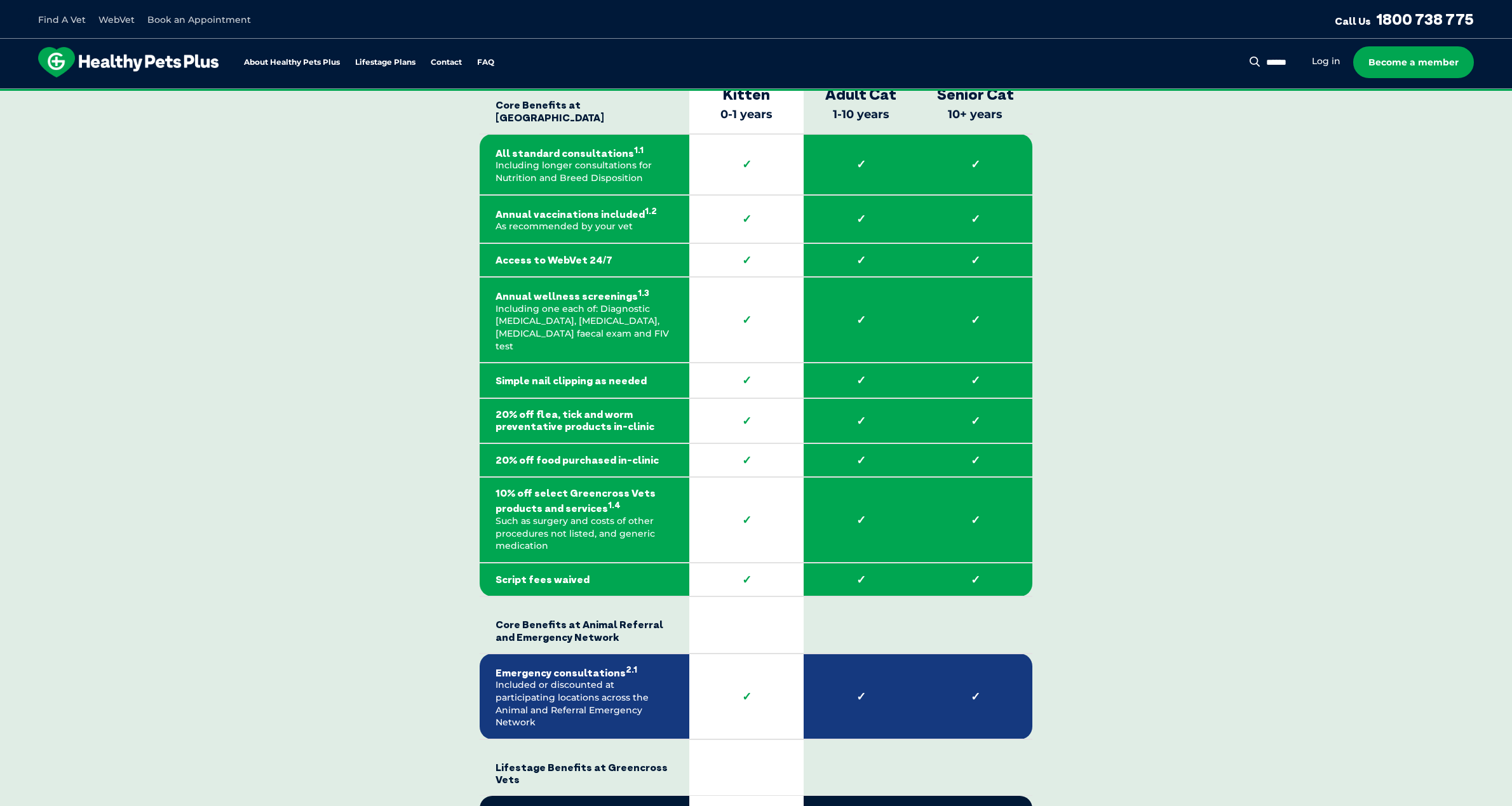
scroll to position [1886, 0]
